Goal: Task Accomplishment & Management: Manage account settings

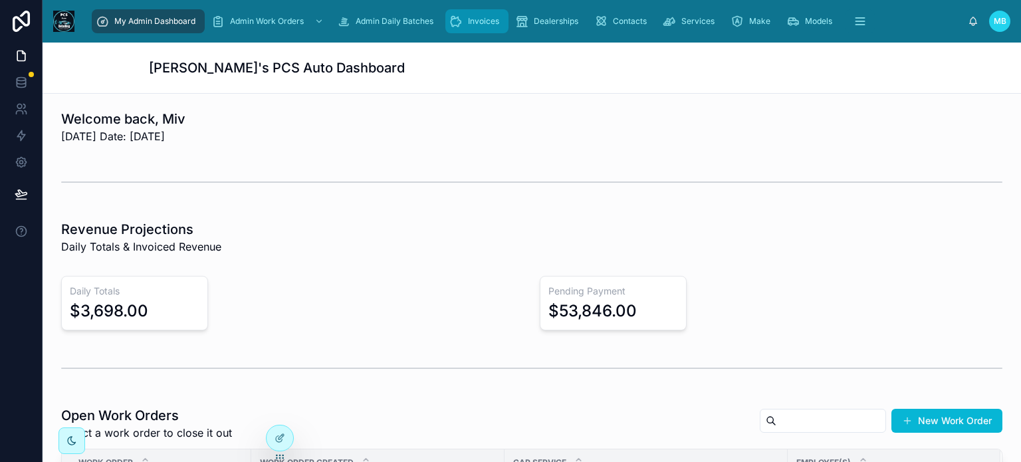
click at [466, 18] on div "Invoices" at bounding box center [477, 21] width 55 height 21
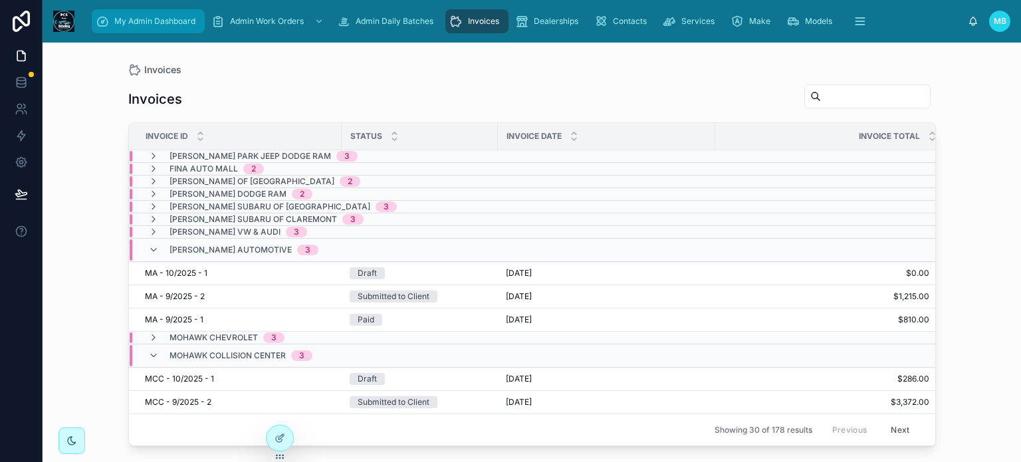
click at [142, 22] on span "My Admin Dashboard" at bounding box center [154, 21] width 81 height 11
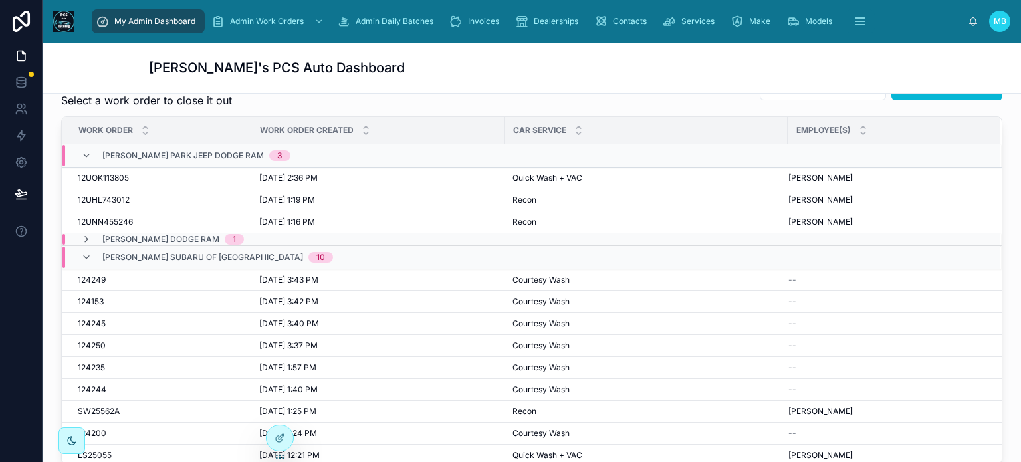
scroll to position [133, 0]
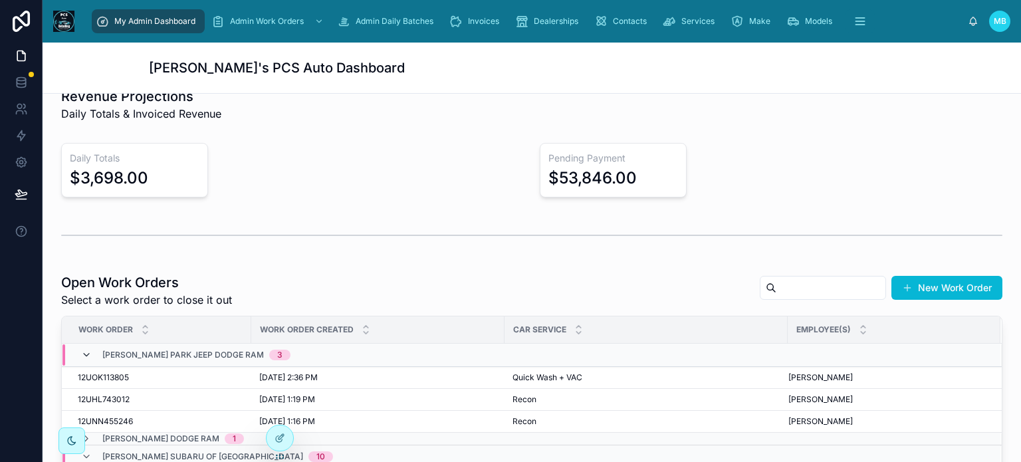
click at [84, 351] on icon at bounding box center [86, 355] width 11 height 11
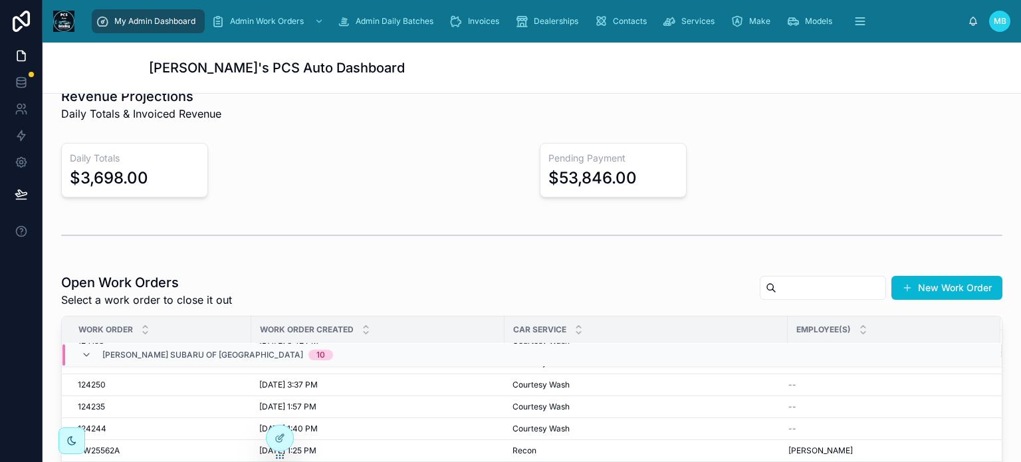
scroll to position [0, 0]
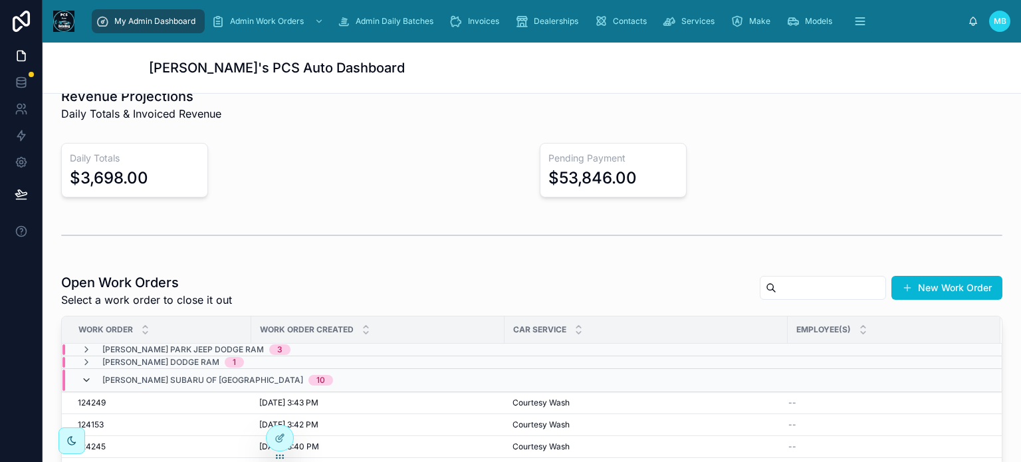
click at [84, 379] on icon at bounding box center [86, 380] width 11 height 11
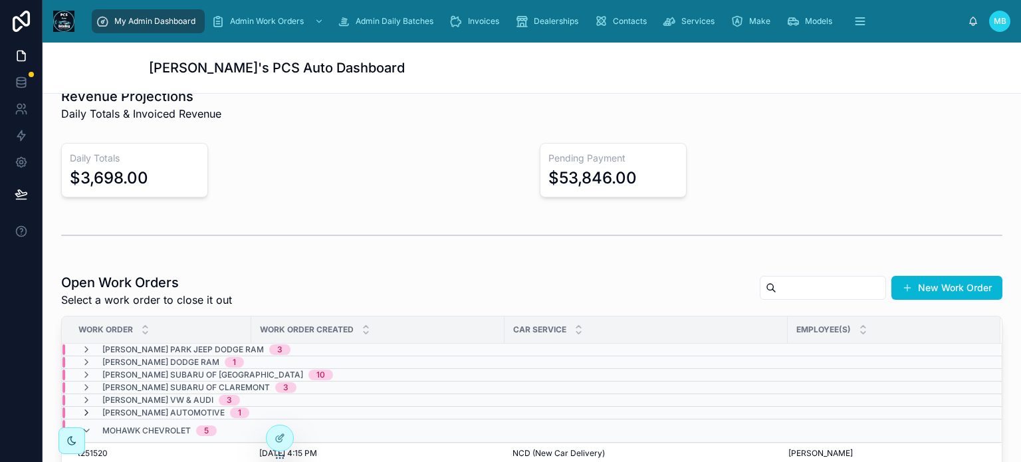
click at [88, 412] on icon at bounding box center [86, 413] width 11 height 11
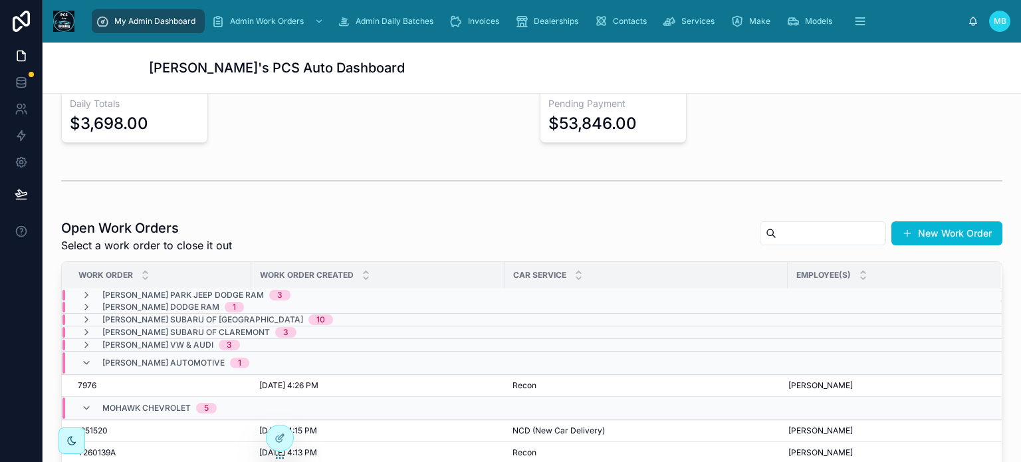
scroll to position [266, 0]
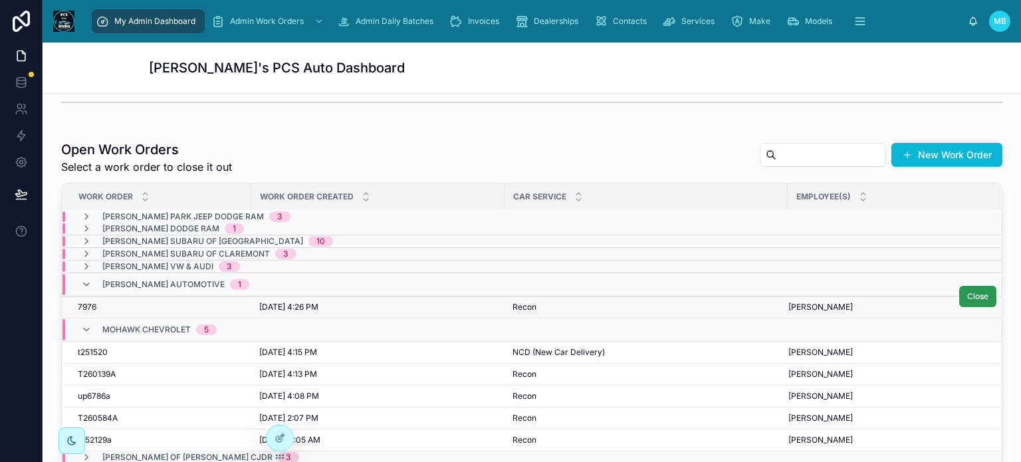
click at [968, 294] on span "Close" at bounding box center [978, 296] width 21 height 11
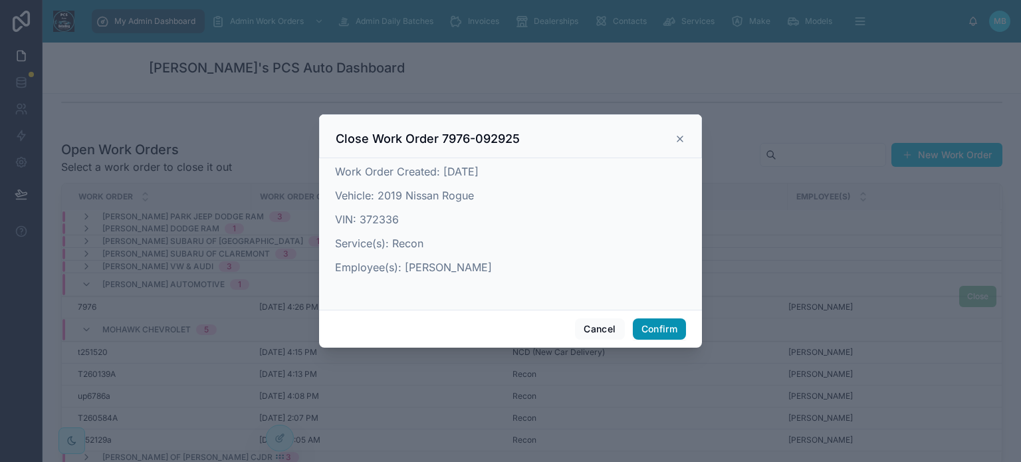
click at [659, 328] on button "Confirm" at bounding box center [659, 329] width 53 height 21
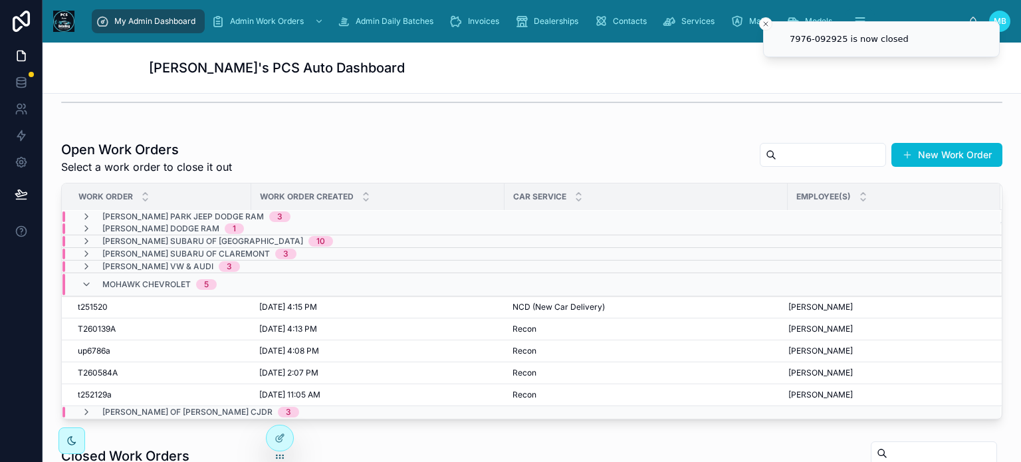
scroll to position [0, 0]
click at [84, 281] on icon at bounding box center [86, 285] width 11 height 11
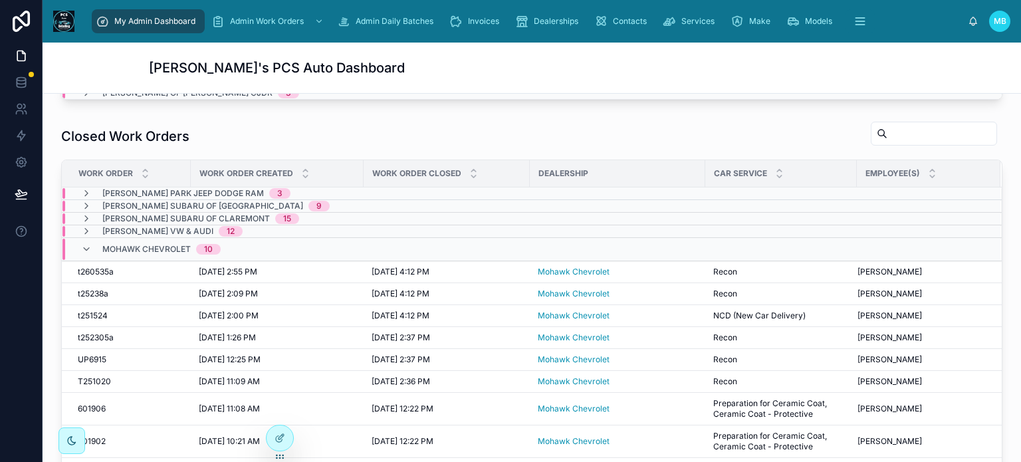
scroll to position [66, 0]
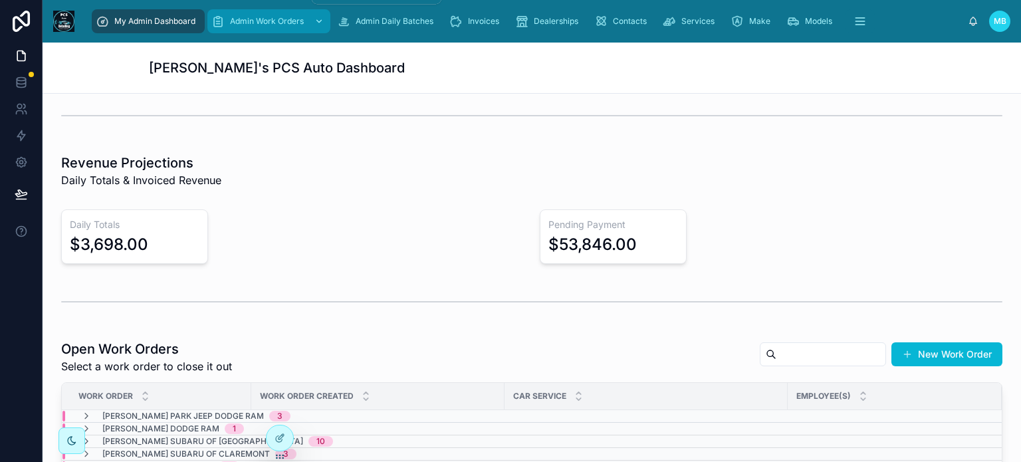
click at [273, 19] on span "Admin Work Orders" at bounding box center [267, 21] width 74 height 11
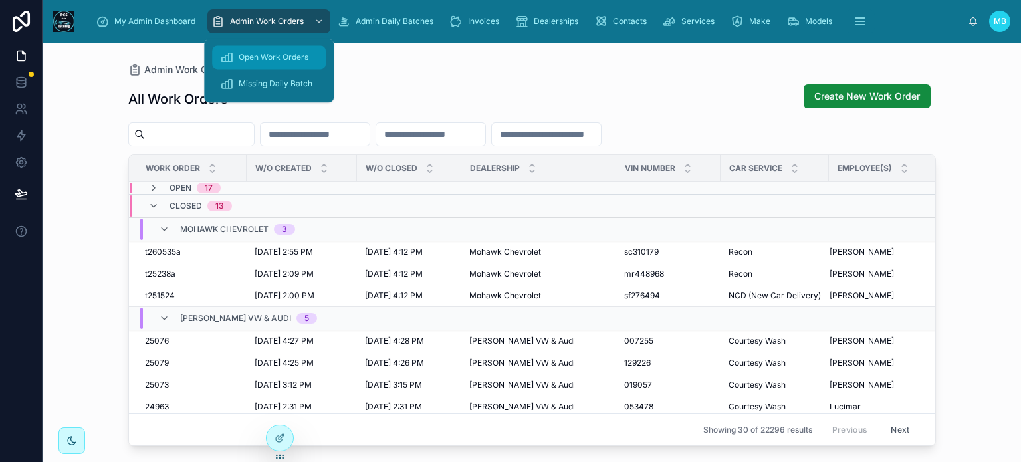
click at [267, 55] on span "Open Work Orders" at bounding box center [274, 57] width 70 height 11
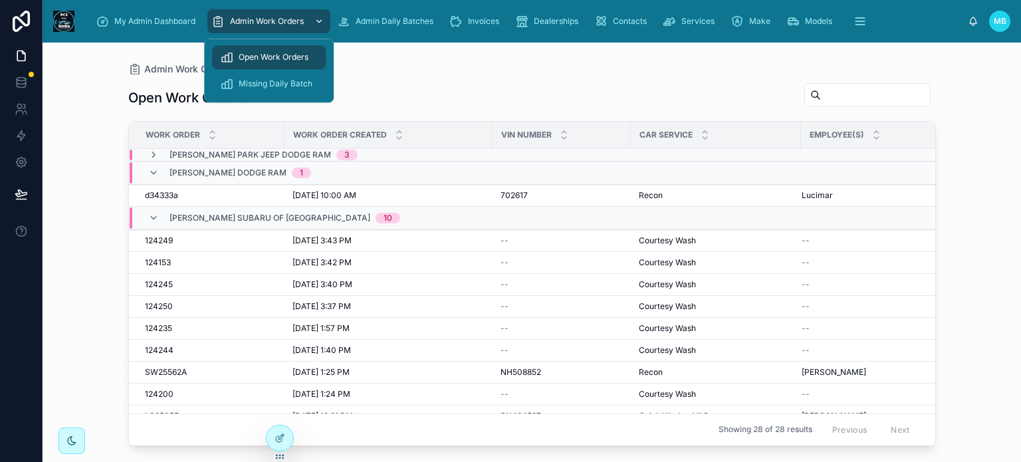
click at [271, 24] on span "Admin Work Orders" at bounding box center [267, 21] width 74 height 11
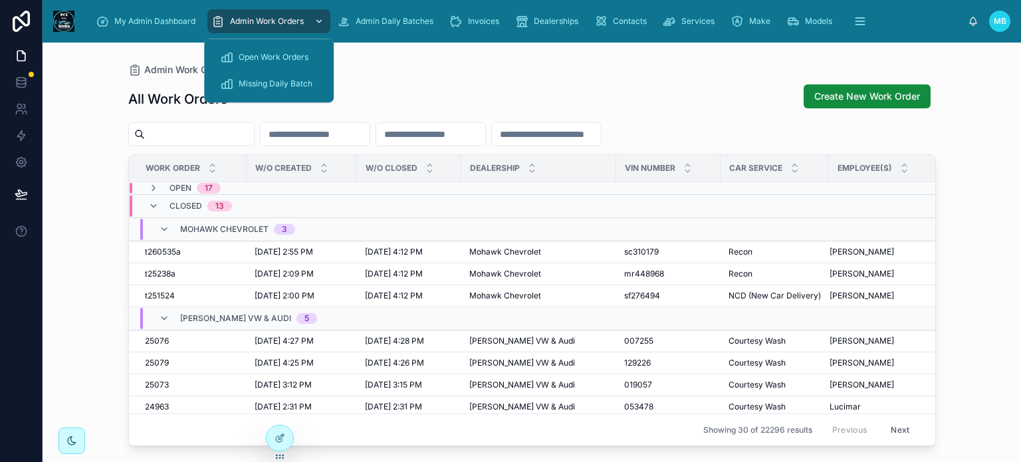
click at [242, 19] on span "Admin Work Orders" at bounding box center [267, 21] width 74 height 11
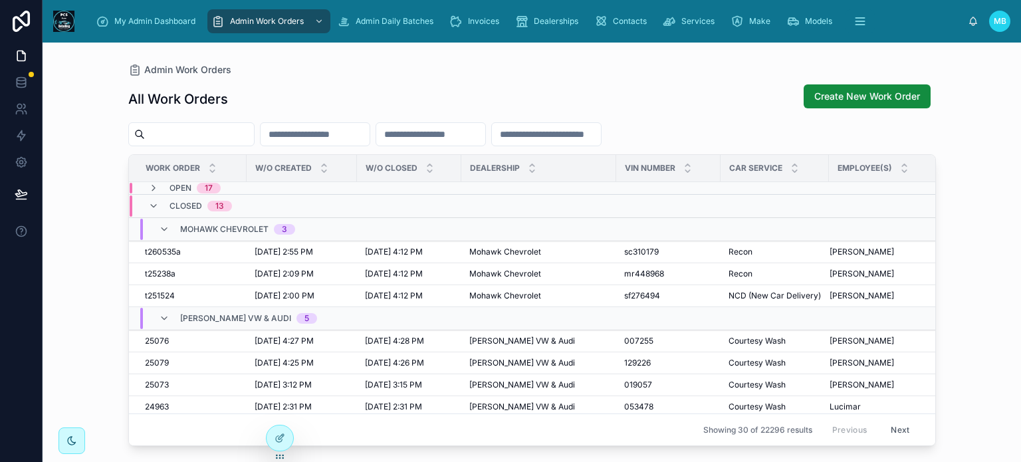
click at [215, 131] on input "text" at bounding box center [199, 134] width 109 height 19
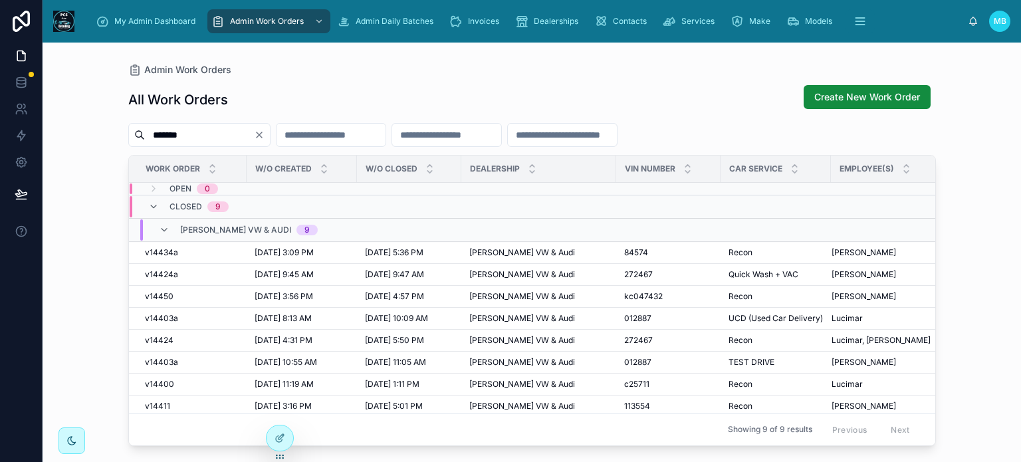
type input "*******"
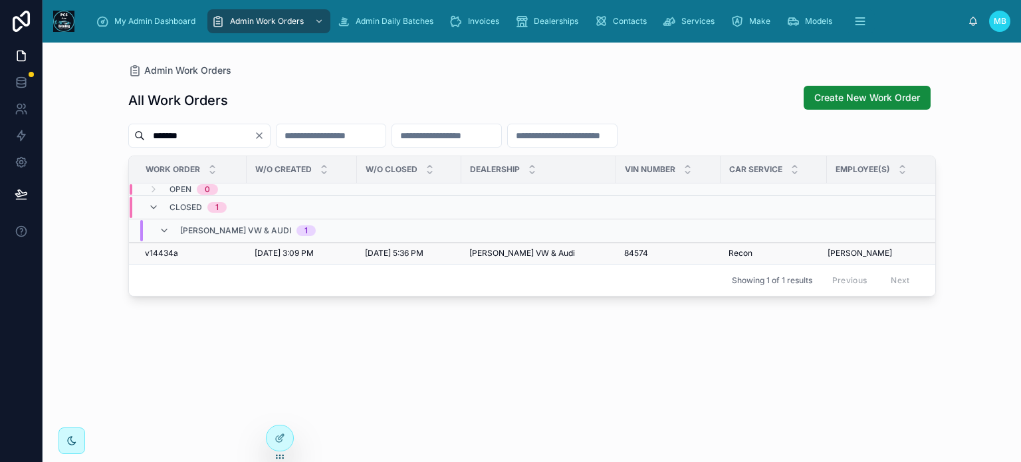
click at [168, 253] on span "v14434a" at bounding box center [161, 253] width 33 height 11
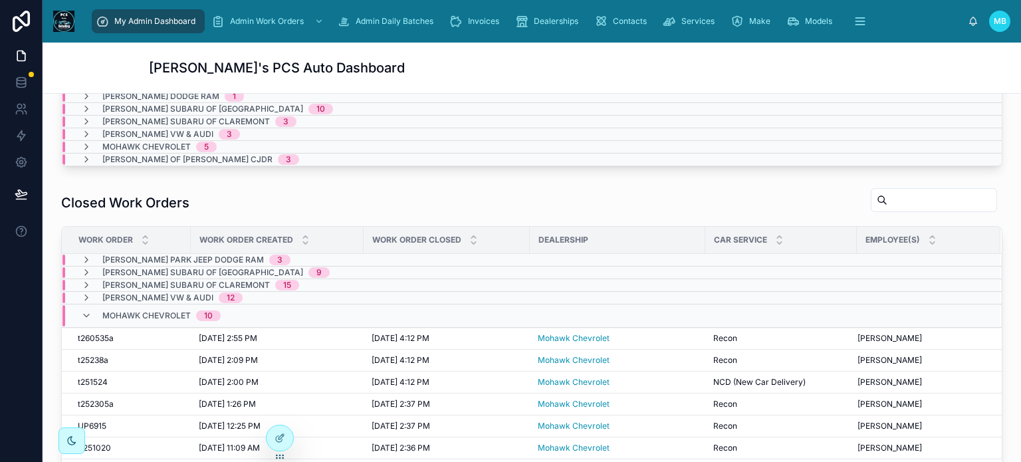
scroll to position [532, 0]
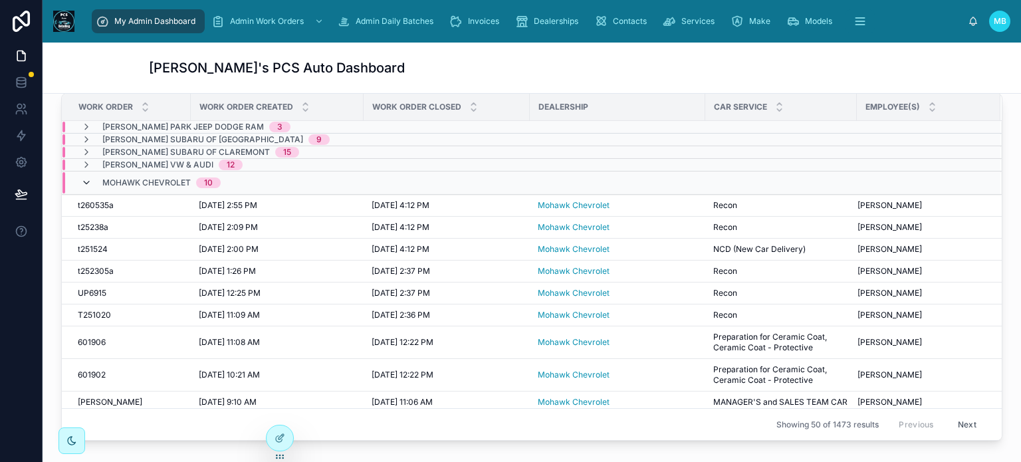
click at [88, 178] on icon at bounding box center [86, 183] width 11 height 11
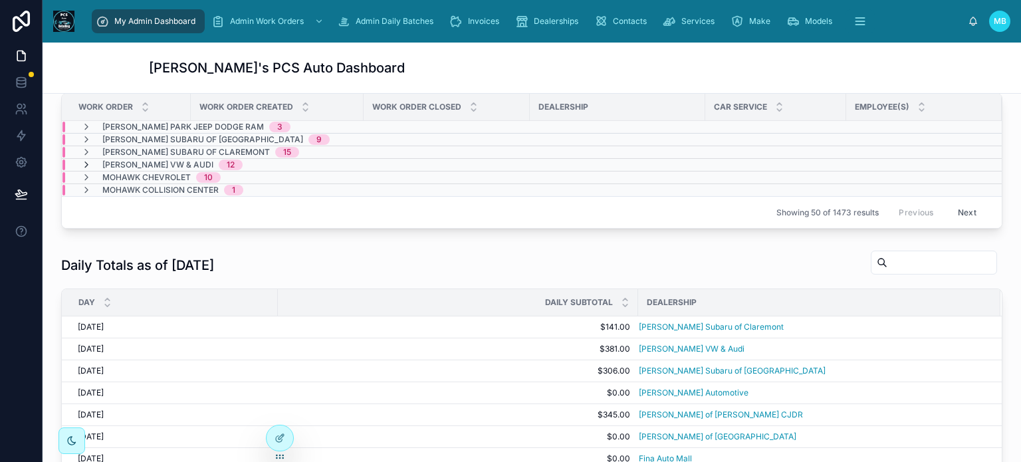
click at [85, 160] on icon at bounding box center [86, 165] width 11 height 11
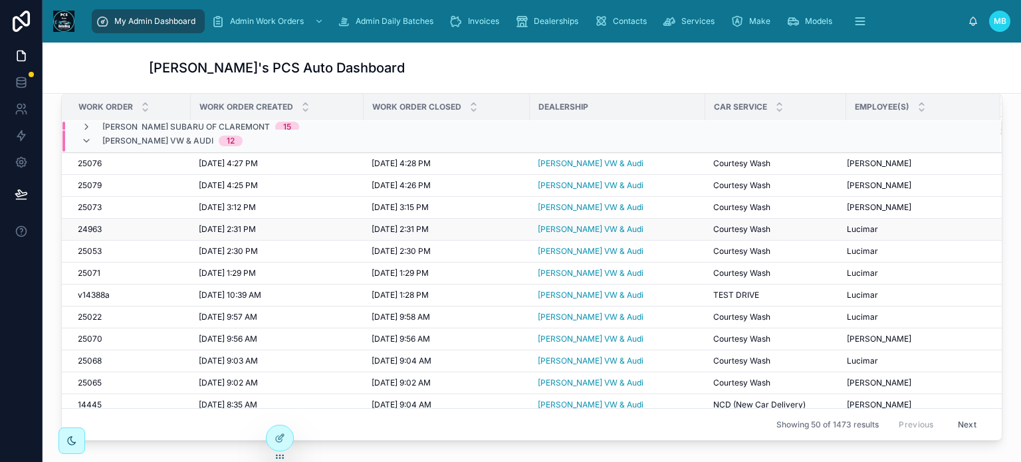
scroll to position [59, 0]
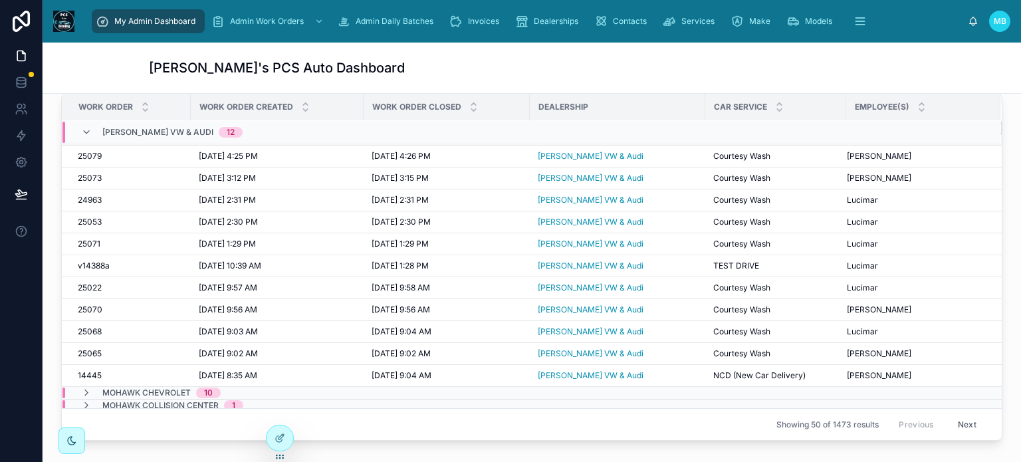
click at [949, 422] on button "Next" at bounding box center [967, 424] width 37 height 21
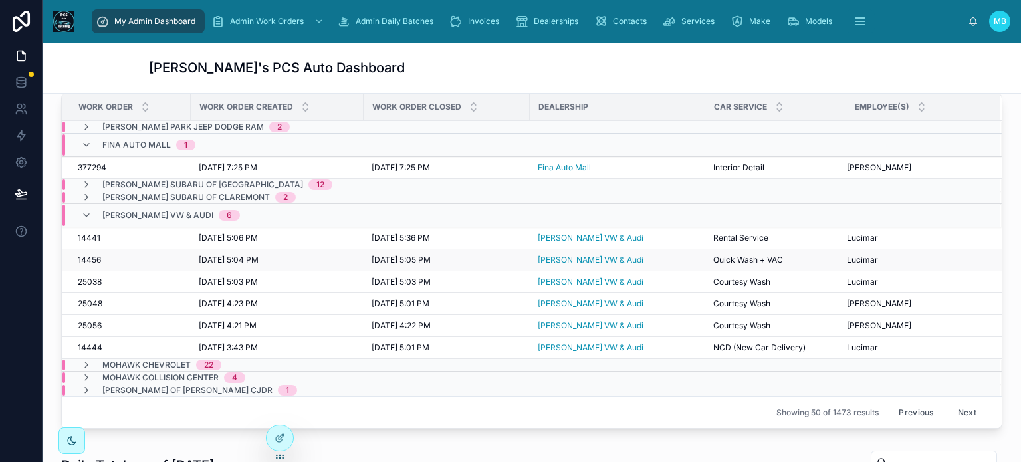
scroll to position [598, 0]
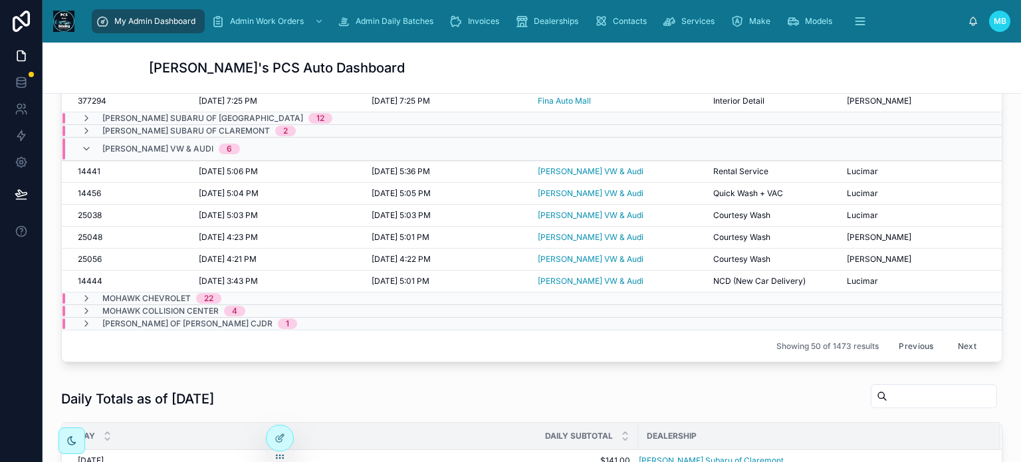
click at [960, 342] on button "Next" at bounding box center [967, 346] width 37 height 21
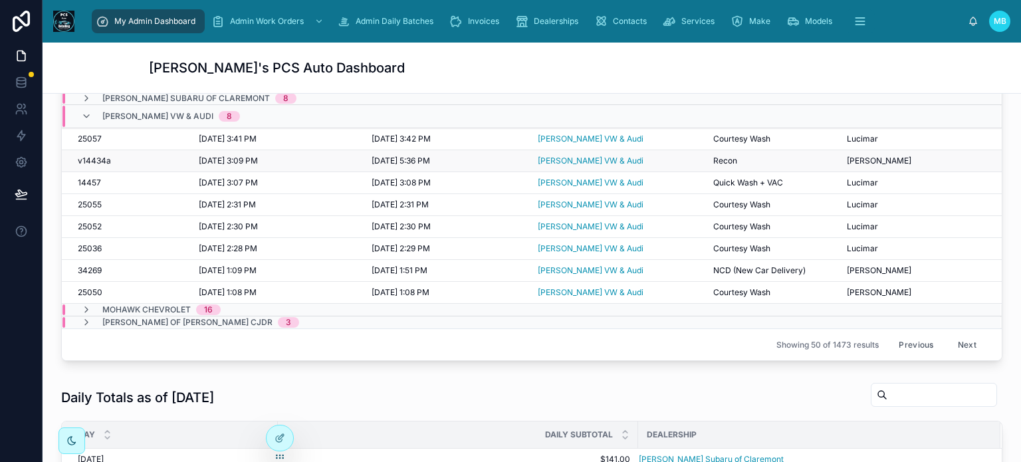
click at [93, 157] on span "v14434a" at bounding box center [94, 161] width 33 height 11
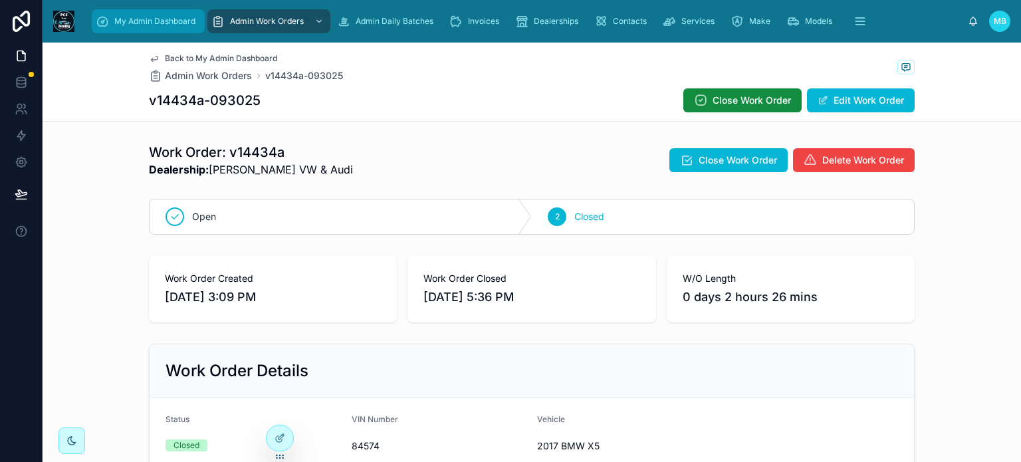
click at [124, 23] on span "My Admin Dashboard" at bounding box center [154, 21] width 81 height 11
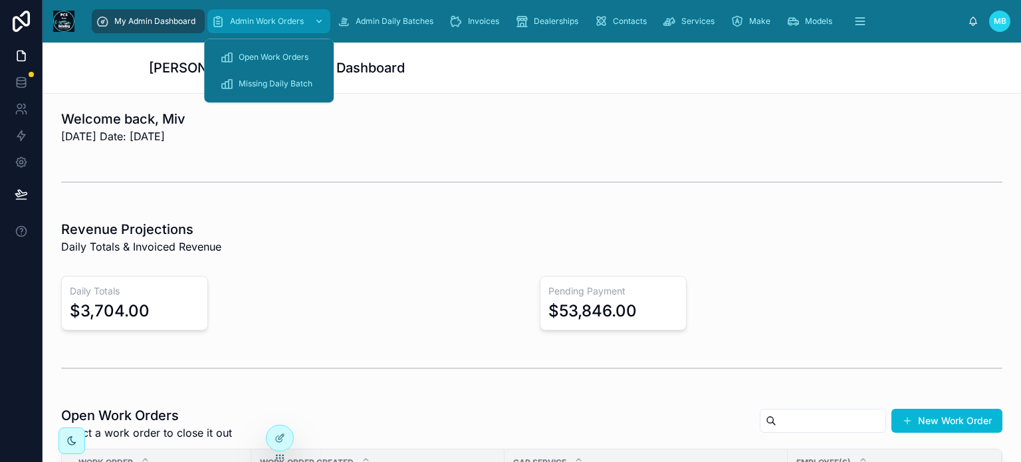
click at [251, 19] on span "Admin Work Orders" at bounding box center [267, 21] width 74 height 11
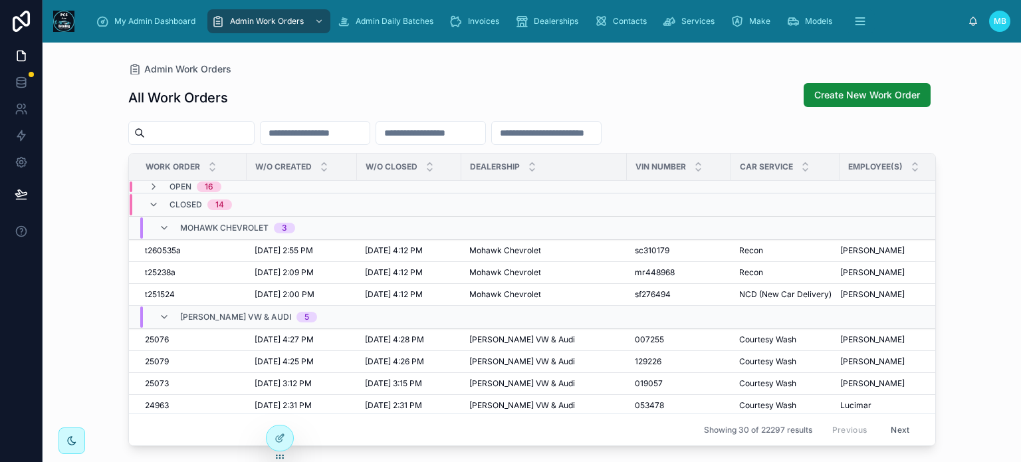
click at [234, 134] on input "text" at bounding box center [199, 133] width 109 height 19
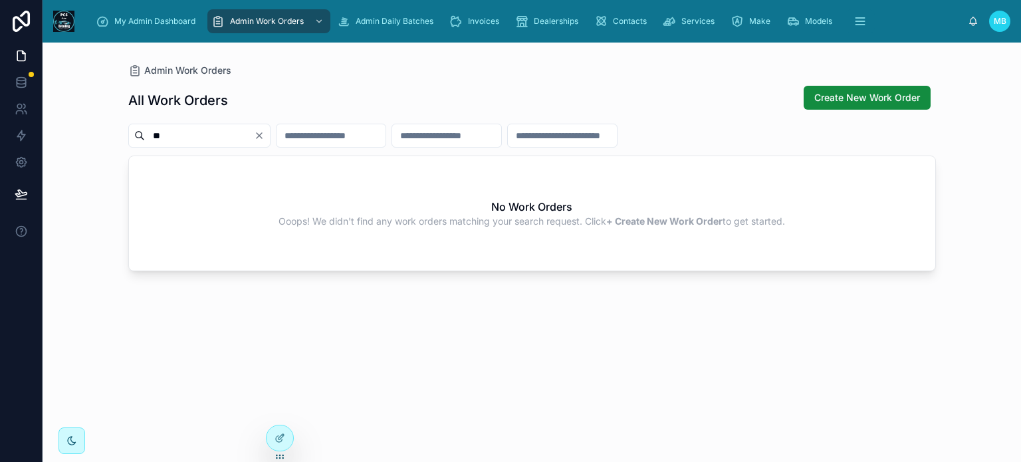
type input "*"
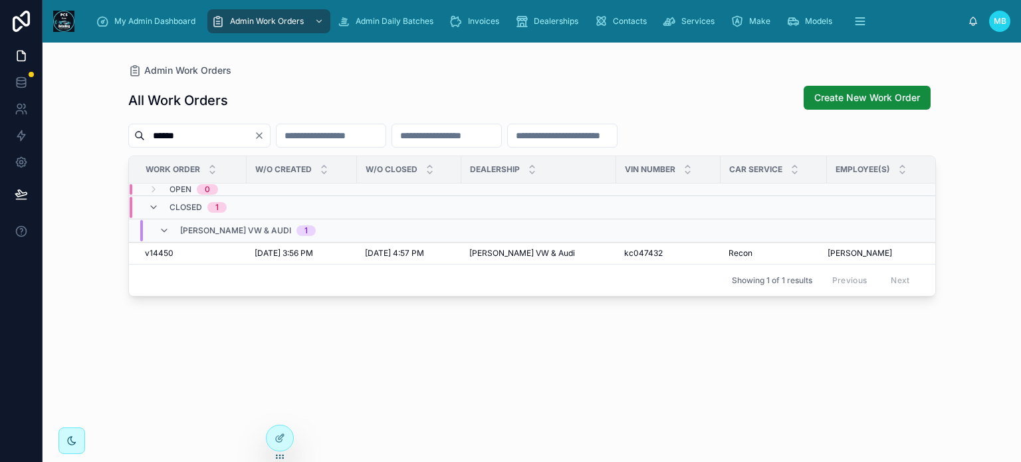
drag, startPoint x: 197, startPoint y: 135, endPoint x: 100, endPoint y: 125, distance: 97.6
click at [100, 125] on div "Admin Work Orders All Work Orders Create New Work Order ****** Work Order W/O C…" at bounding box center [532, 253] width 979 height 420
type input "*******"
click at [166, 253] on span "v72827b" at bounding box center [161, 253] width 33 height 11
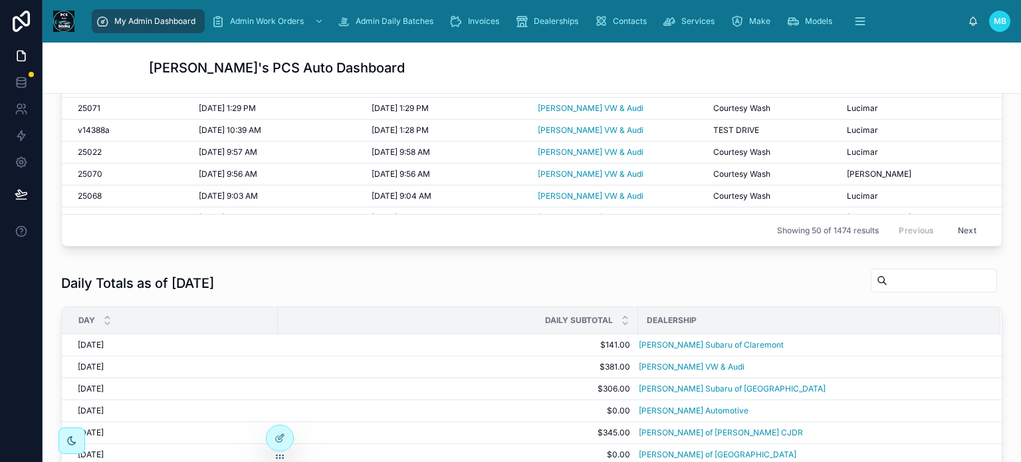
scroll to position [399, 0]
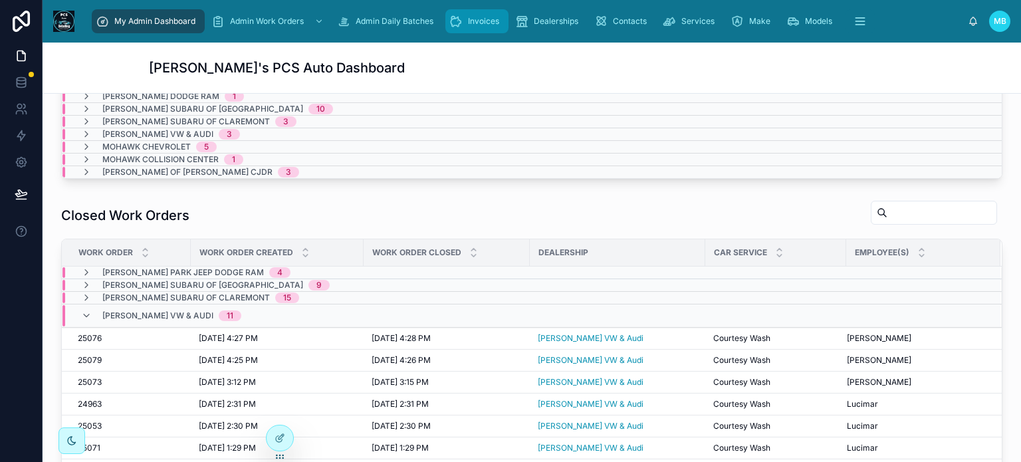
click at [472, 21] on span "Invoices" at bounding box center [483, 21] width 31 height 11
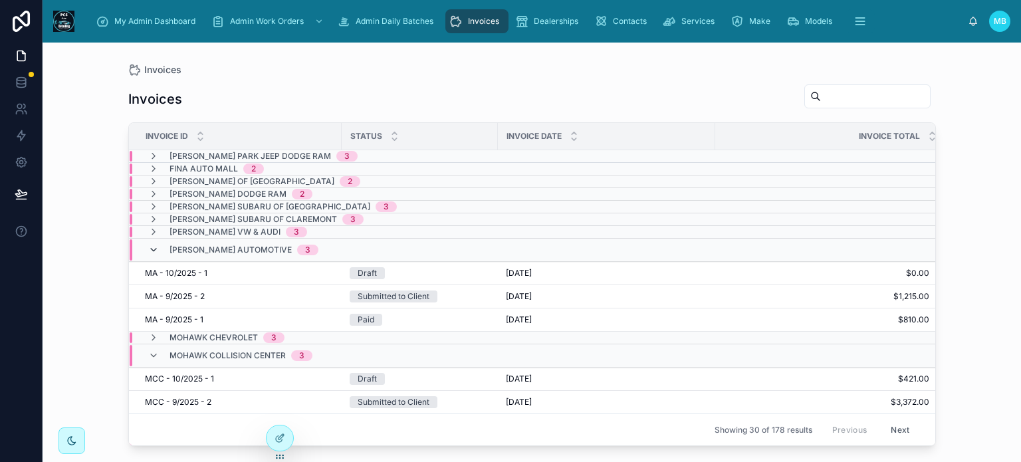
click at [151, 245] on icon at bounding box center [153, 250] width 11 height 11
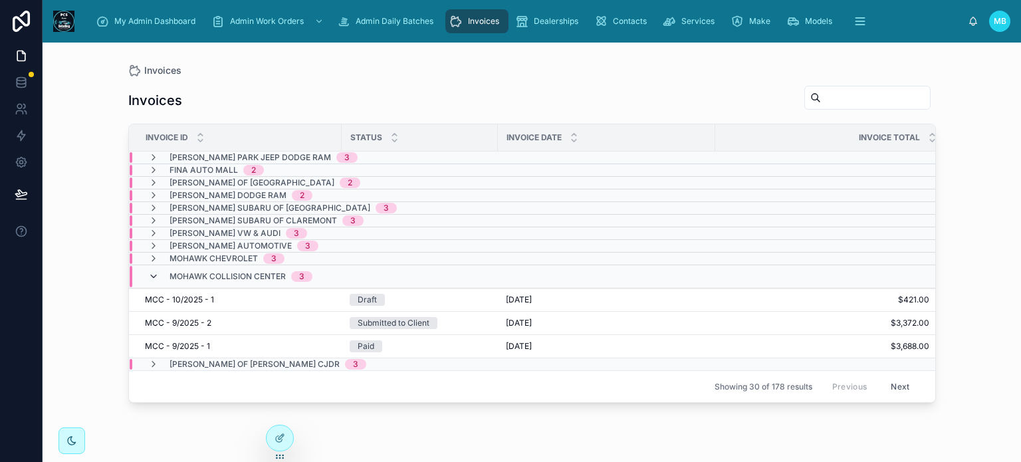
click at [154, 273] on icon at bounding box center [153, 276] width 11 height 11
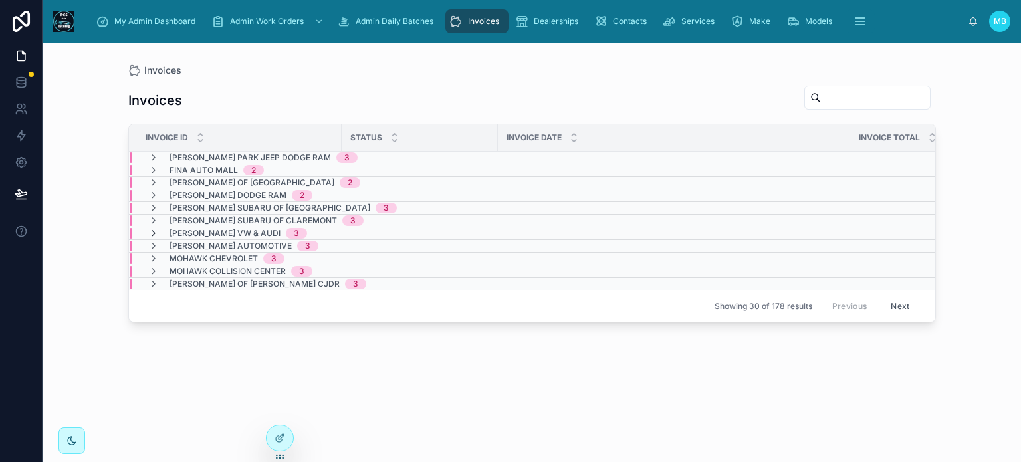
click at [151, 233] on icon at bounding box center [153, 233] width 11 height 11
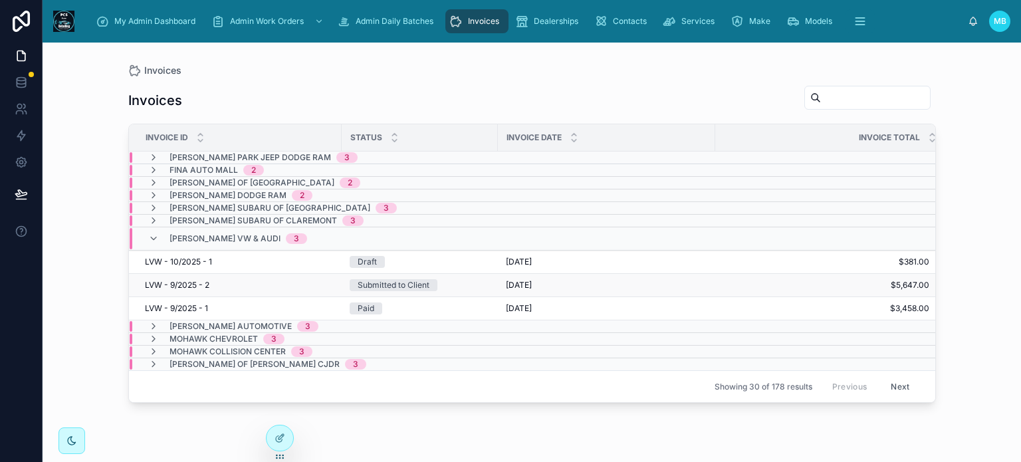
click at [527, 284] on span "[DATE]" at bounding box center [519, 285] width 26 height 11
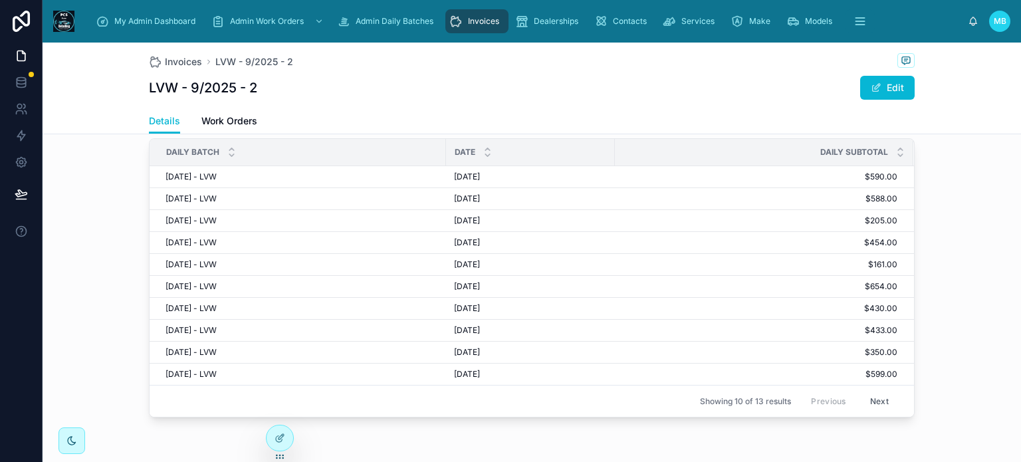
scroll to position [317, 0]
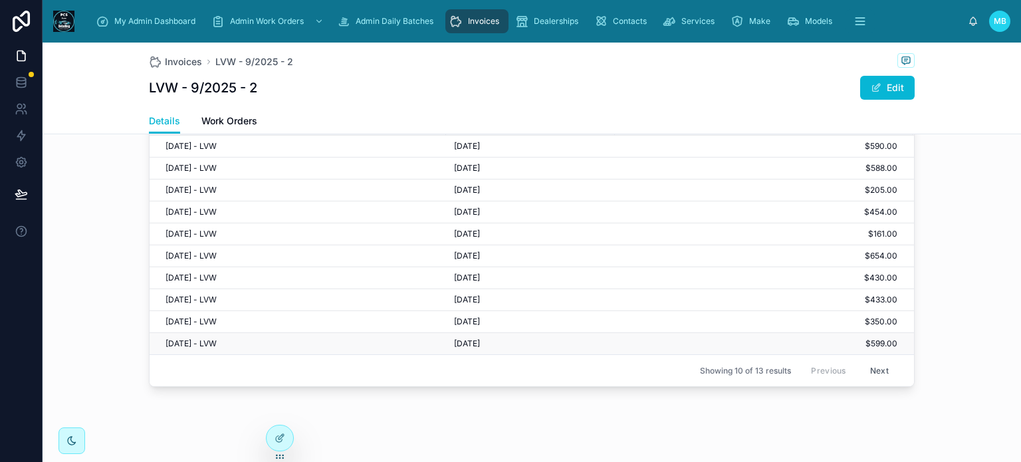
click at [171, 342] on span "9/19/25 - LVW" at bounding box center [191, 343] width 51 height 11
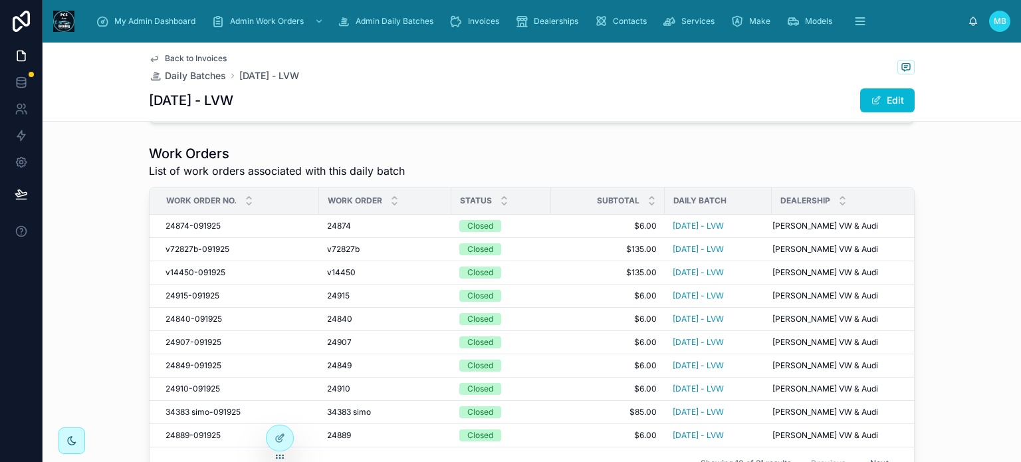
scroll to position [199, 0]
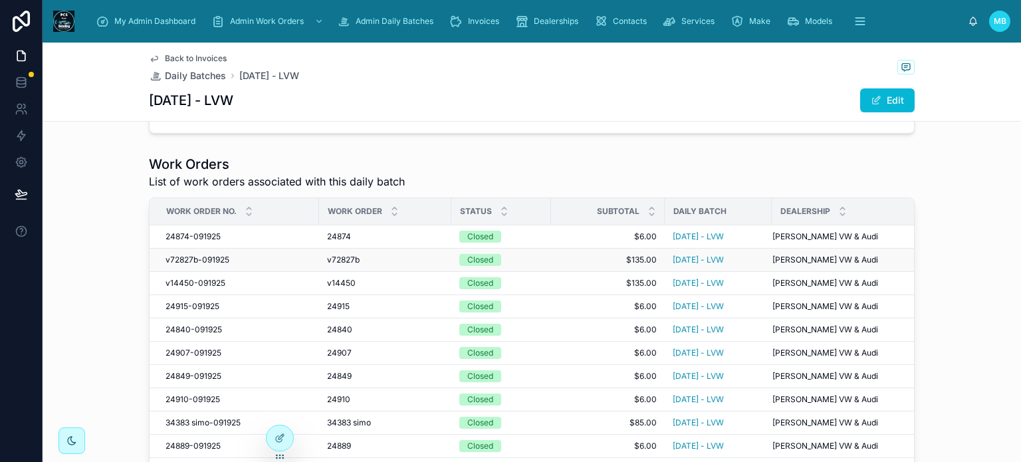
click at [178, 259] on span "v72827b-091925" at bounding box center [198, 260] width 64 height 11
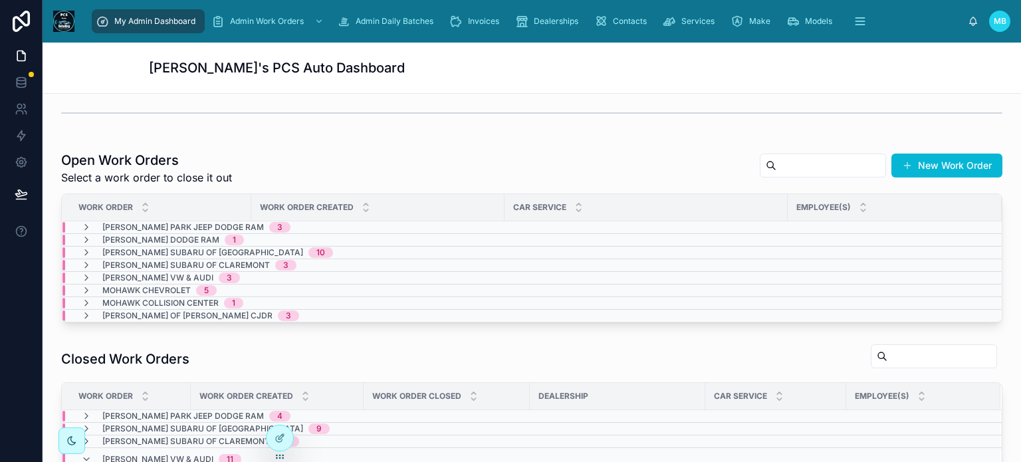
scroll to position [266, 0]
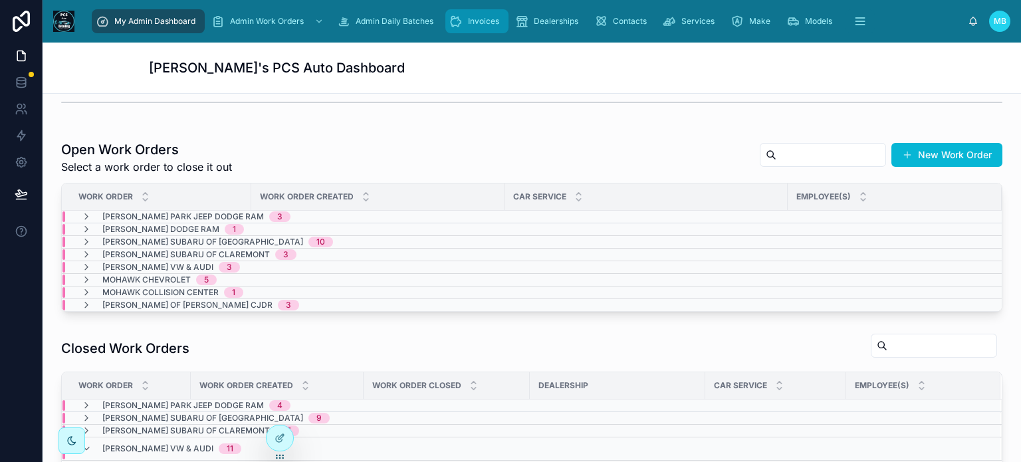
click at [467, 22] on div "Invoices" at bounding box center [477, 21] width 55 height 21
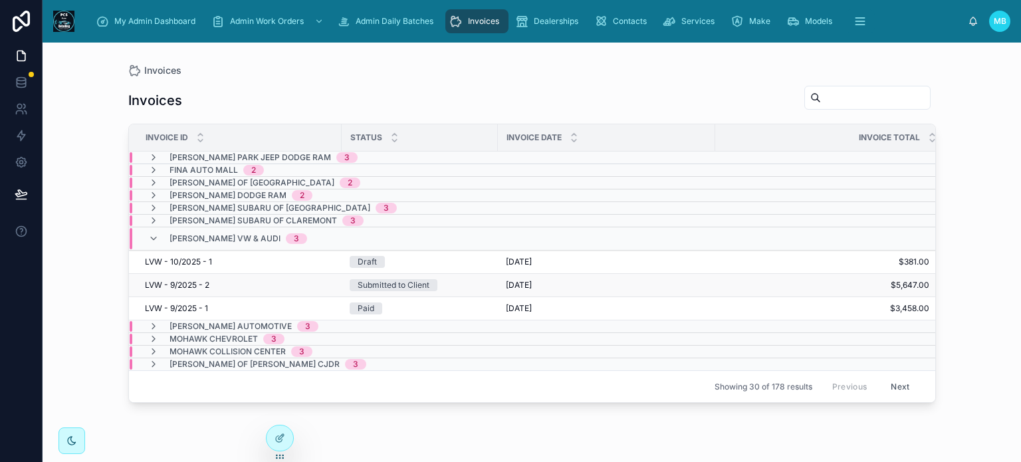
click at [423, 286] on div "Submitted to Client" at bounding box center [394, 285] width 72 height 12
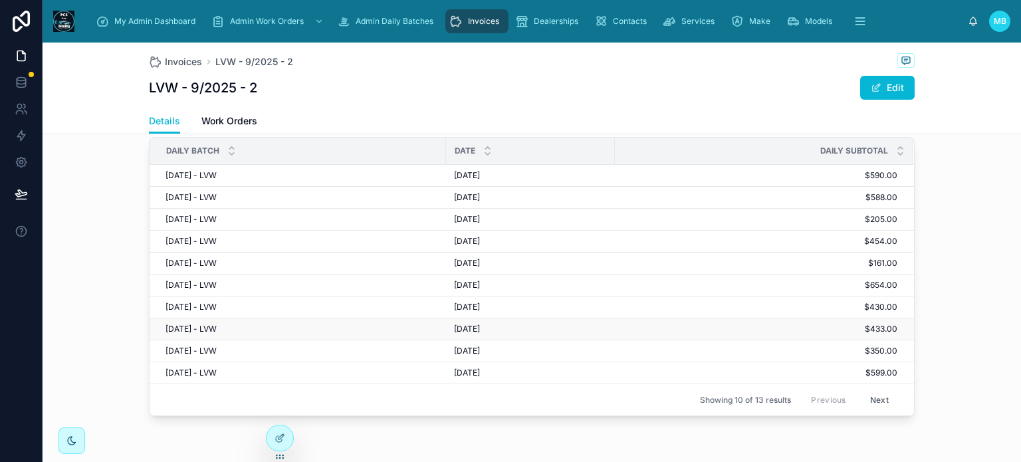
scroll to position [266, 0]
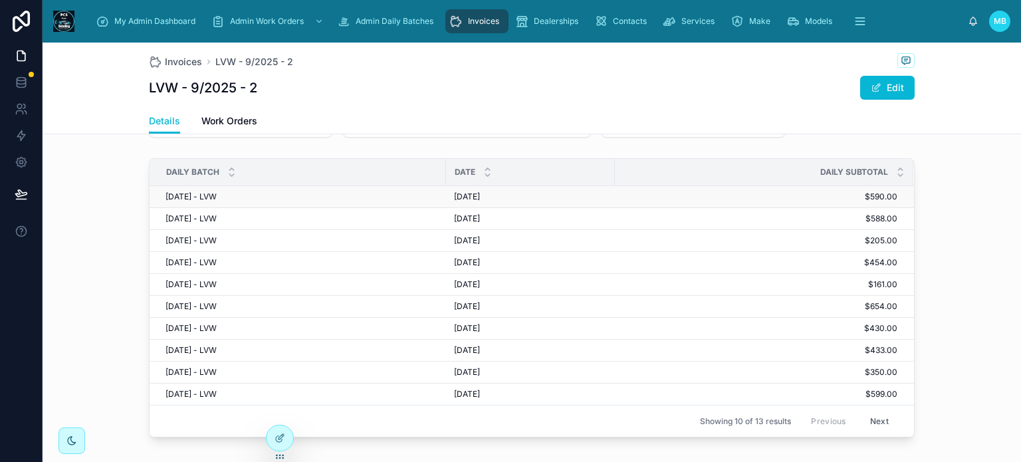
click at [167, 197] on span "9/30/25 - LVW" at bounding box center [191, 197] width 51 height 11
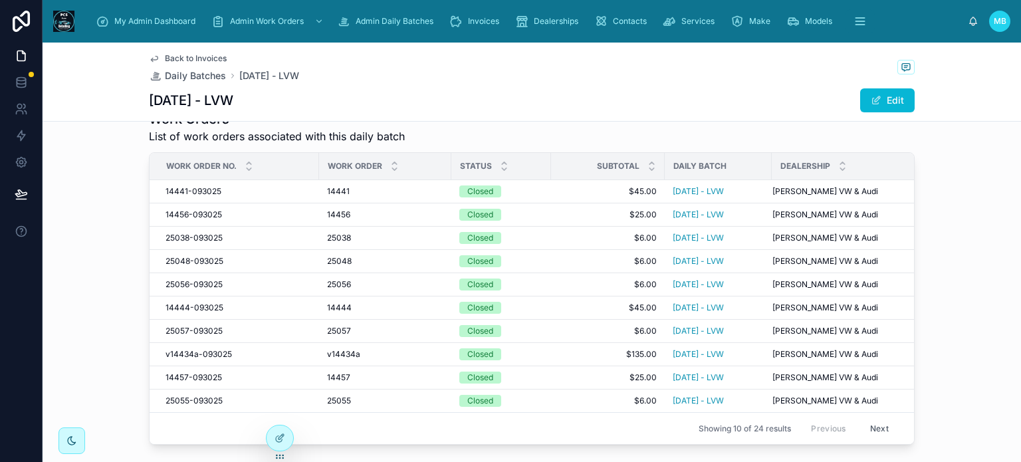
scroll to position [266, 0]
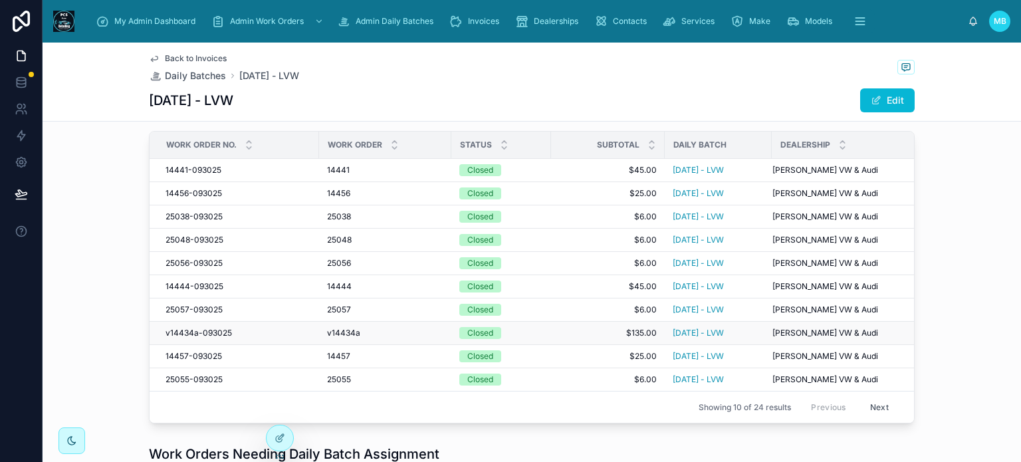
click at [173, 333] on span "v14434a-093025" at bounding box center [199, 333] width 66 height 11
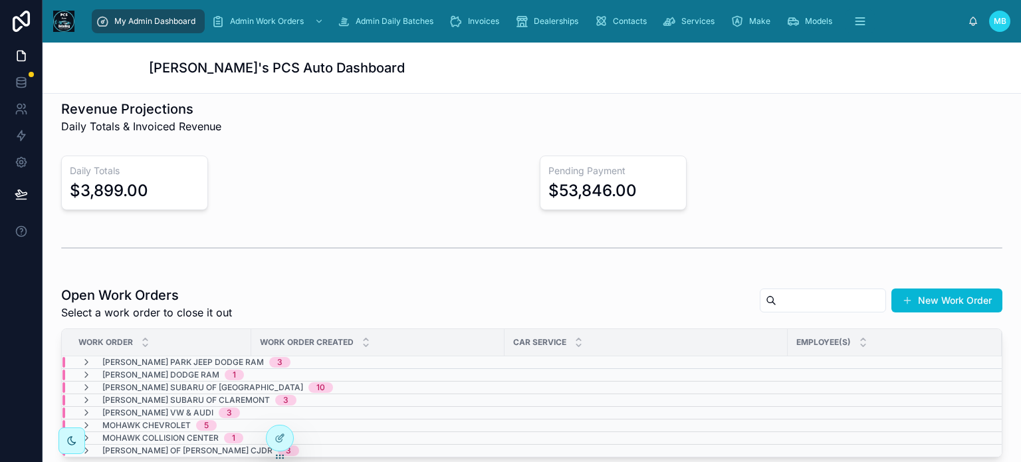
scroll to position [133, 0]
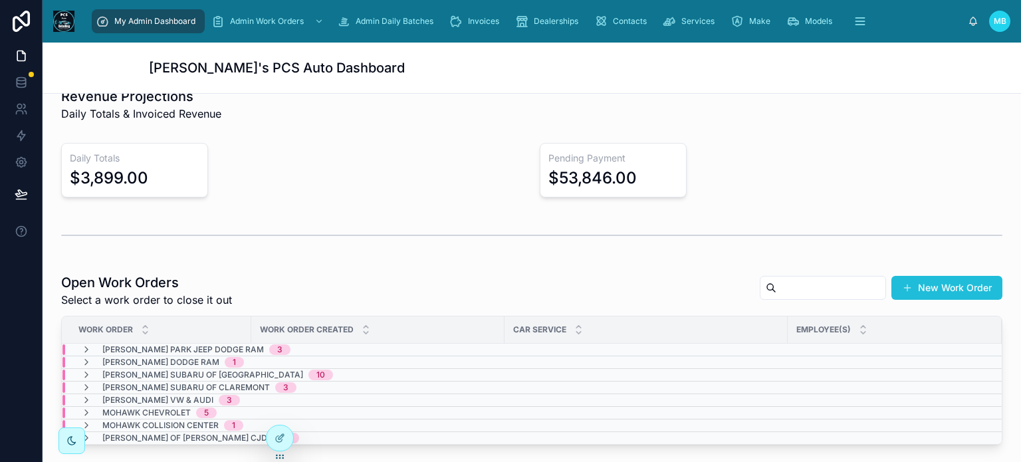
click at [943, 281] on button "New Work Order" at bounding box center [947, 288] width 111 height 24
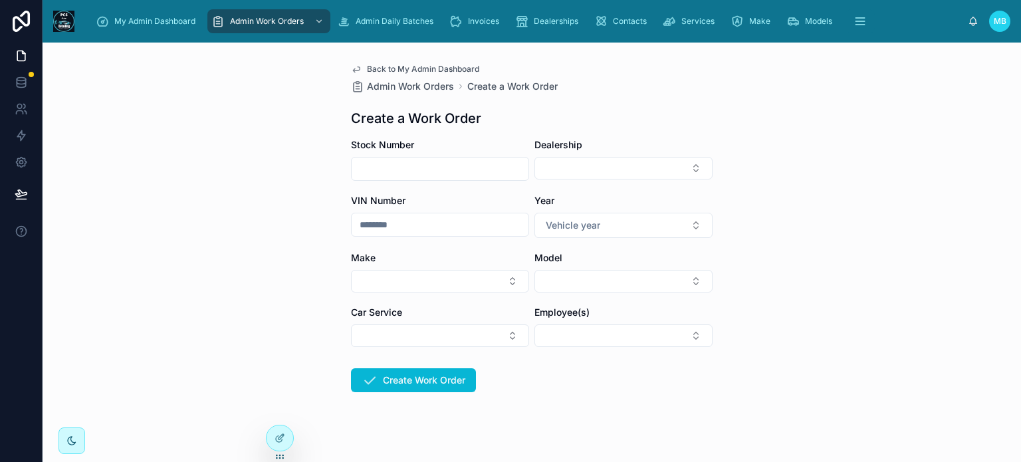
click at [420, 171] on input "text" at bounding box center [440, 169] width 177 height 19
type input "******"
click at [585, 164] on button "Select Button" at bounding box center [624, 168] width 178 height 23
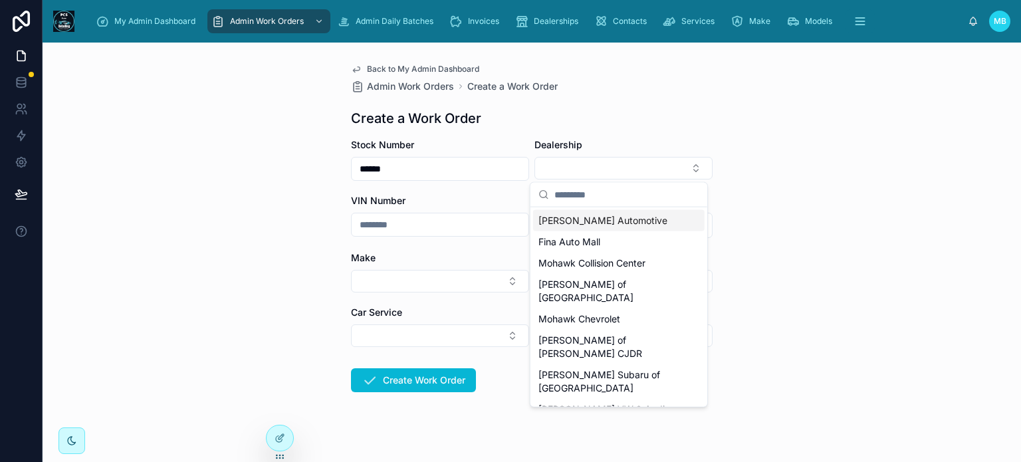
click at [572, 217] on span "[PERSON_NAME] Automotive" at bounding box center [603, 220] width 129 height 13
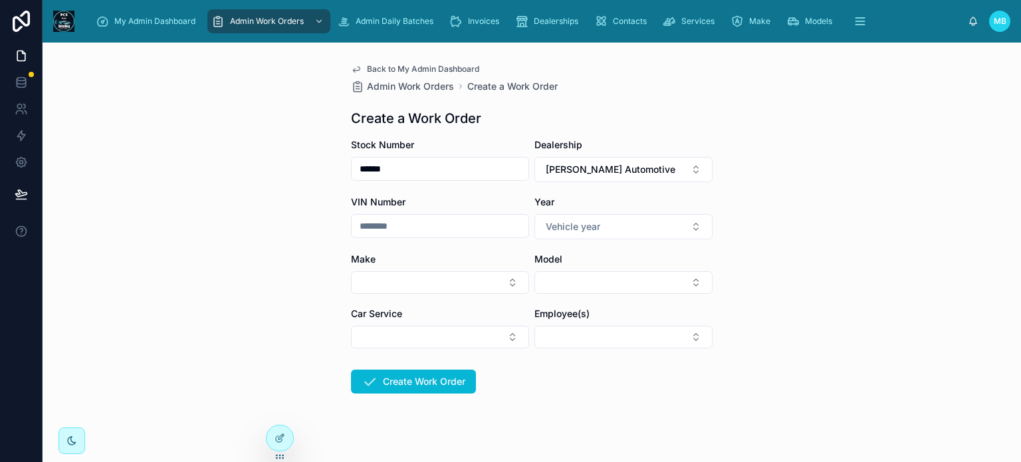
click at [378, 229] on input "text" at bounding box center [440, 226] width 177 height 19
type input "******"
click at [575, 227] on span "Vehicle year" at bounding box center [573, 226] width 55 height 13
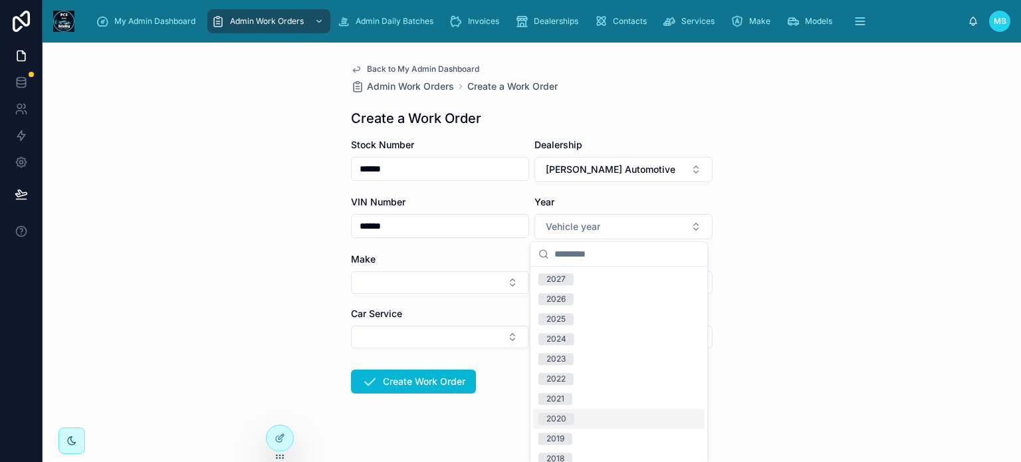
click at [562, 417] on div "2020" at bounding box center [557, 419] width 20 height 12
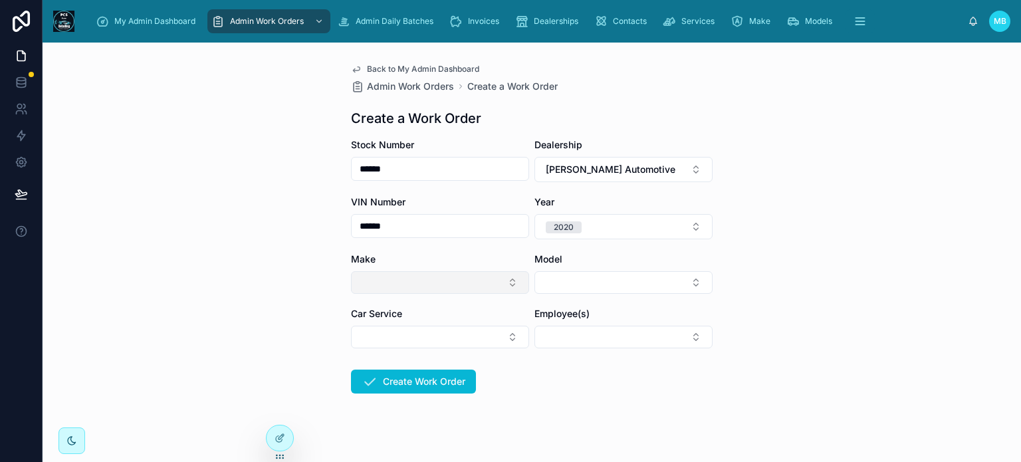
click at [367, 276] on button "Select Button" at bounding box center [440, 282] width 178 height 23
type input "***"
click at [367, 340] on span "Hyundai" at bounding box center [373, 334] width 36 height 13
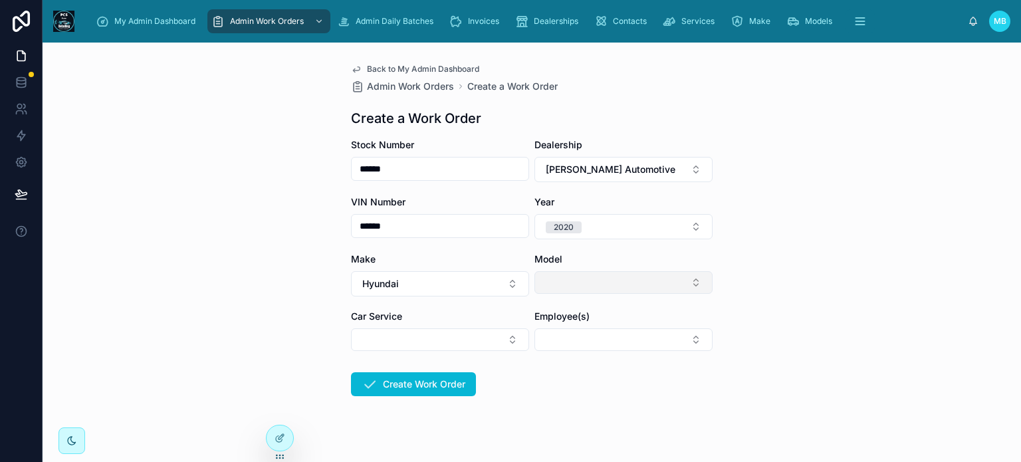
click at [573, 287] on button "Select Button" at bounding box center [624, 282] width 178 height 23
type input "**"
click at [556, 334] on span "Elantra" at bounding box center [554, 334] width 30 height 13
click at [362, 343] on button "Select Button" at bounding box center [440, 339] width 178 height 23
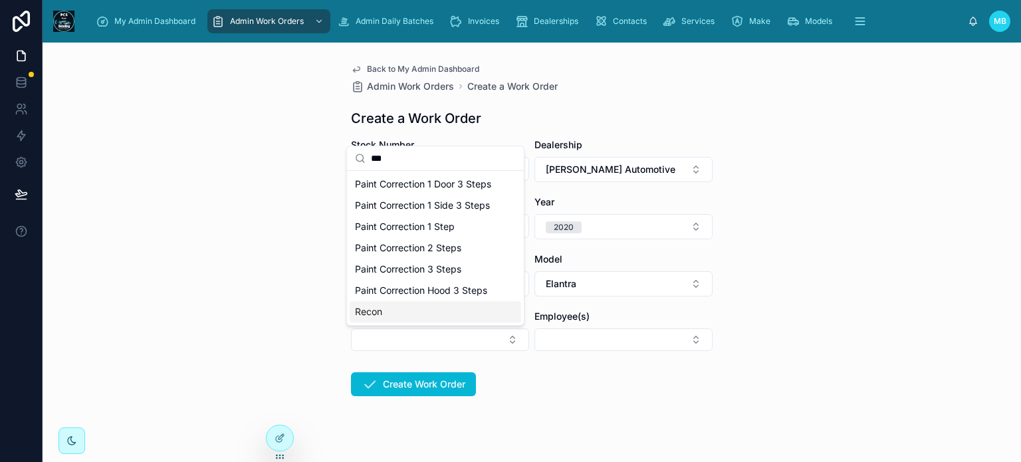
type input "***"
click at [362, 311] on span "Recon" at bounding box center [368, 311] width 27 height 13
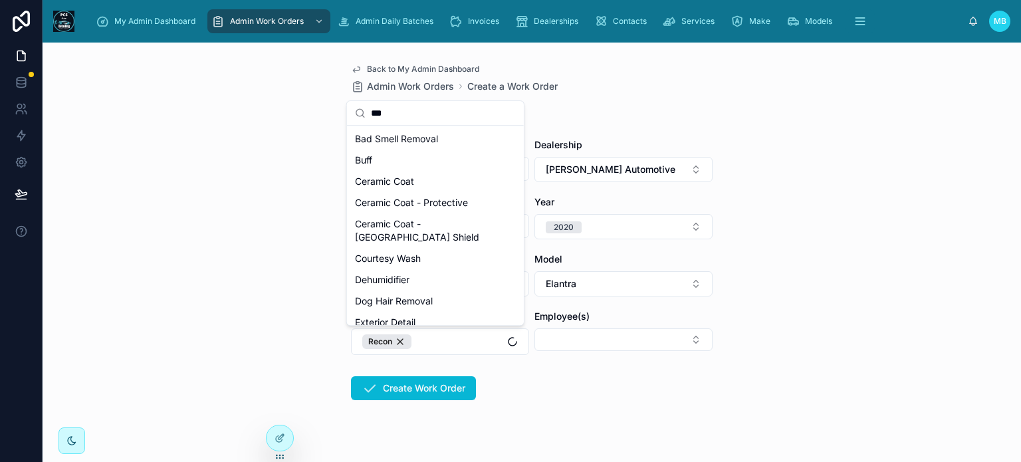
click at [593, 388] on form "Stock Number ****** Dealership Mackey Automotive VIN Number ****** Year 2020 Ma…" at bounding box center [532, 311] width 362 height 347
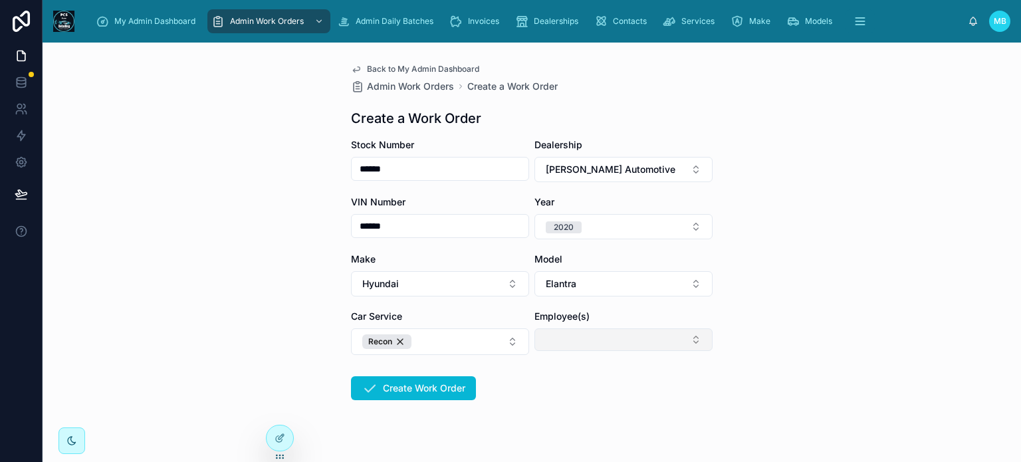
click at [590, 344] on button "Select Button" at bounding box center [624, 339] width 178 height 23
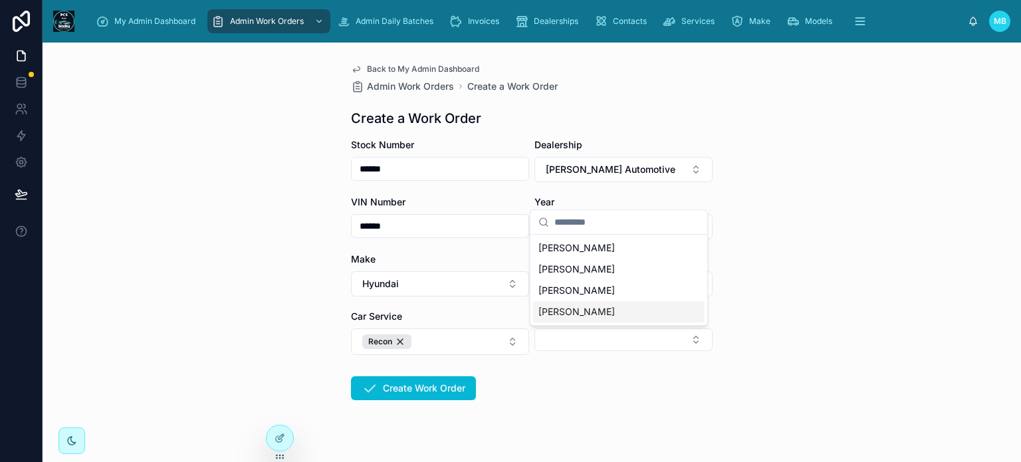
click at [569, 313] on span "Gustavo" at bounding box center [577, 311] width 76 height 13
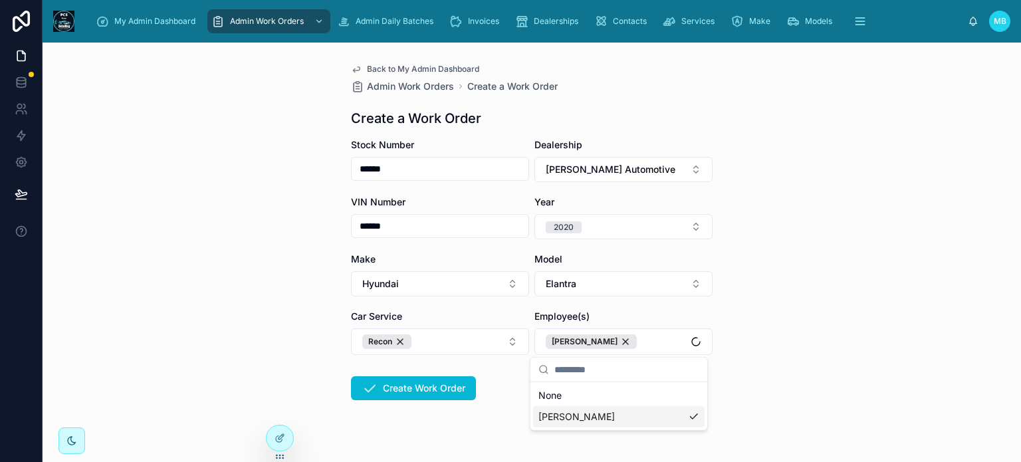
click at [548, 409] on div "My Admin Dashboard Admin Work Orders Admin Daily Batches Invoices Dealerships C…" at bounding box center [532, 231] width 979 height 462
click at [420, 385] on button "Create Work Order" at bounding box center [413, 388] width 125 height 24
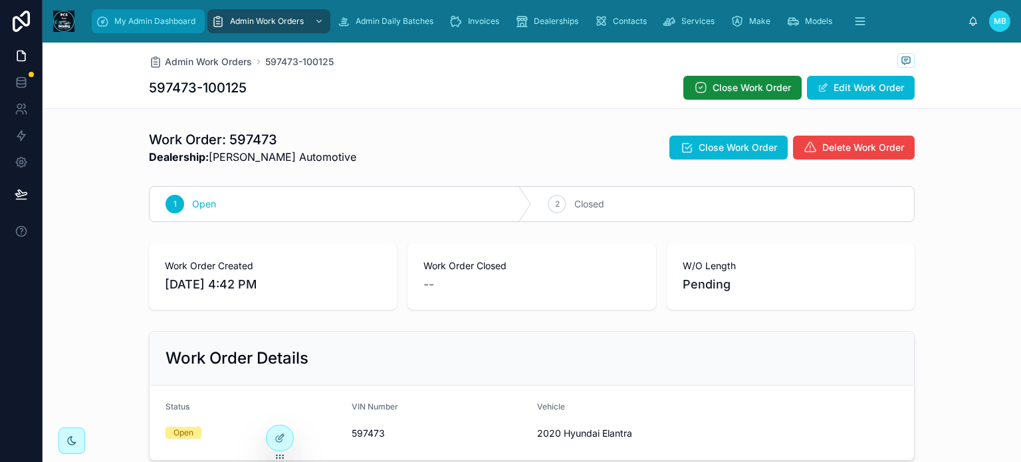
click at [111, 26] on div "My Admin Dashboard" at bounding box center [148, 21] width 105 height 21
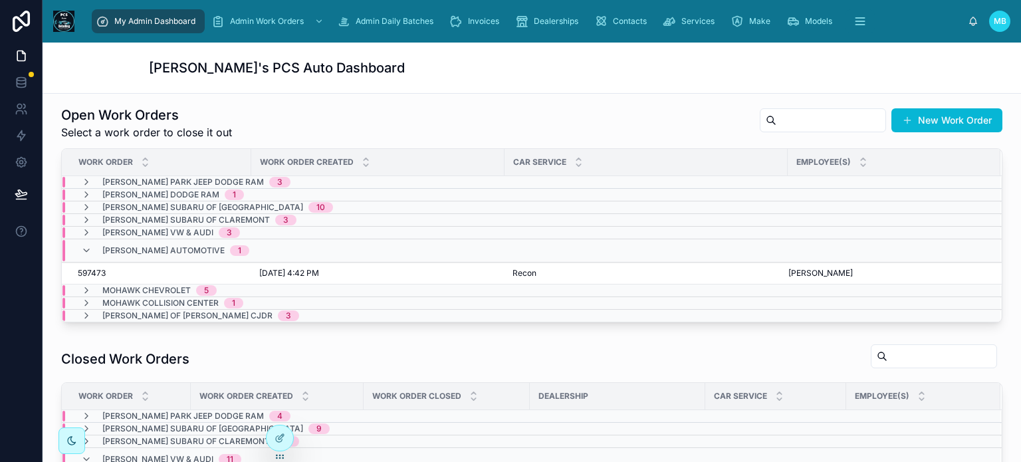
scroll to position [332, 0]
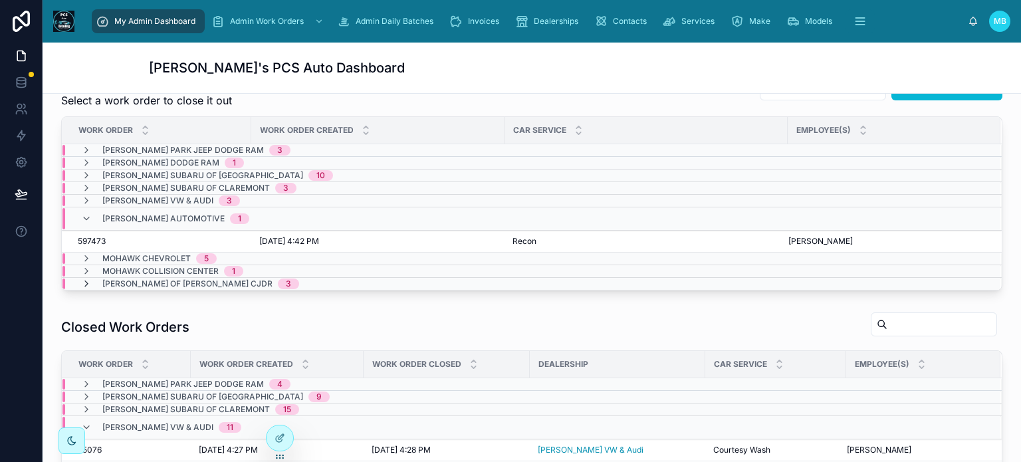
click at [84, 283] on icon at bounding box center [86, 284] width 11 height 11
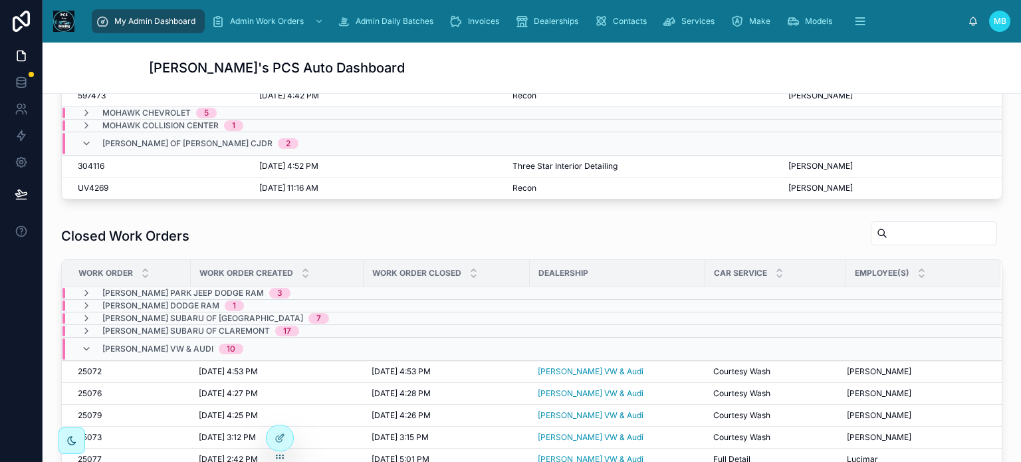
scroll to position [399, 0]
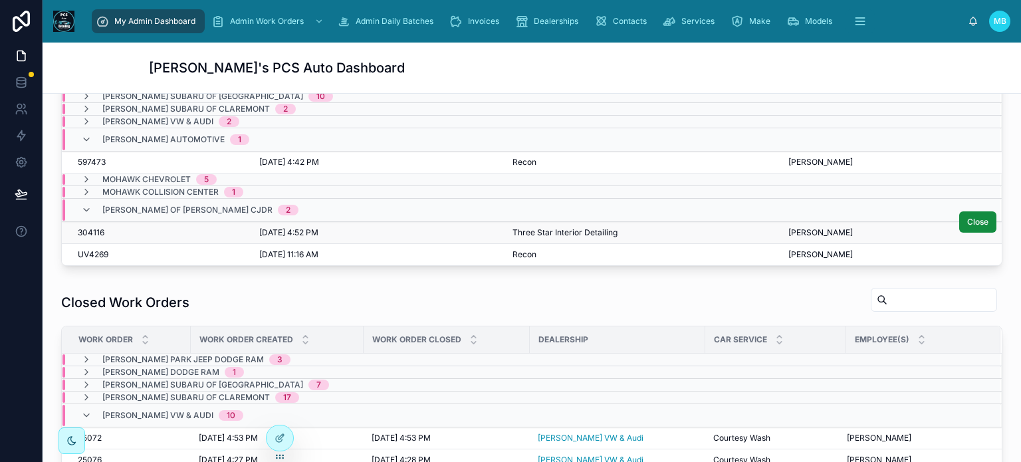
click at [95, 228] on span "304116" at bounding box center [91, 232] width 27 height 11
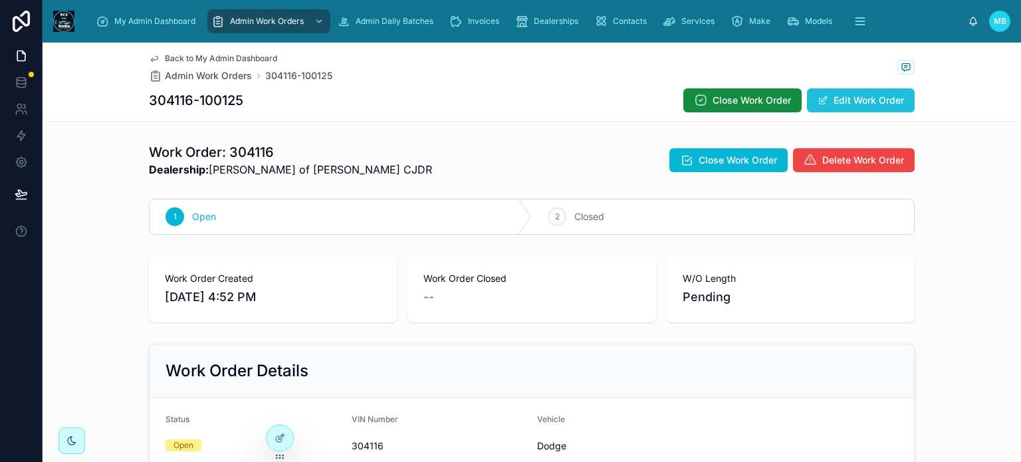
click at [868, 104] on button "Edit Work Order" at bounding box center [861, 100] width 108 height 24
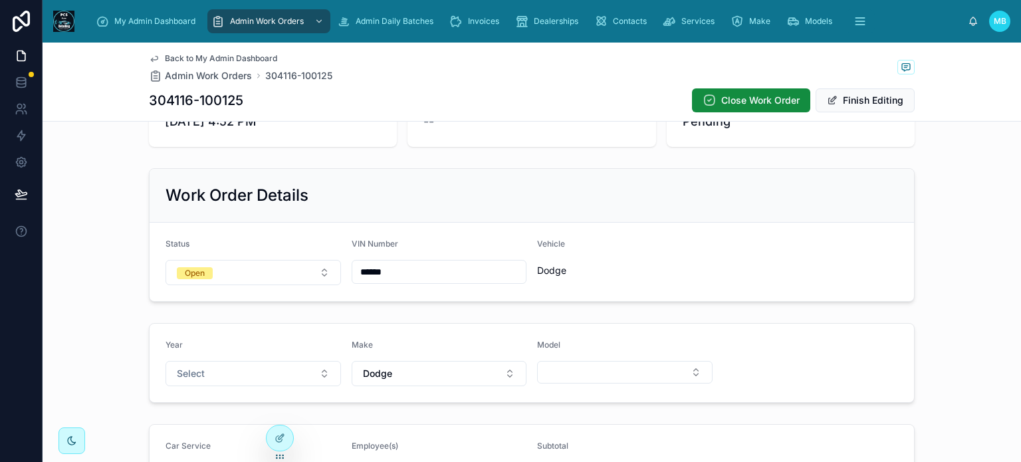
scroll to position [242, 0]
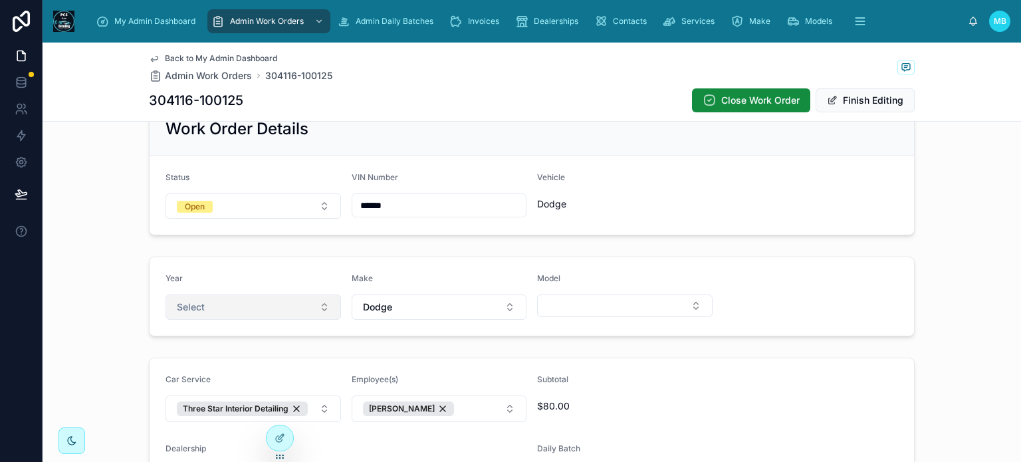
click at [232, 307] on button "Select" at bounding box center [254, 307] width 176 height 25
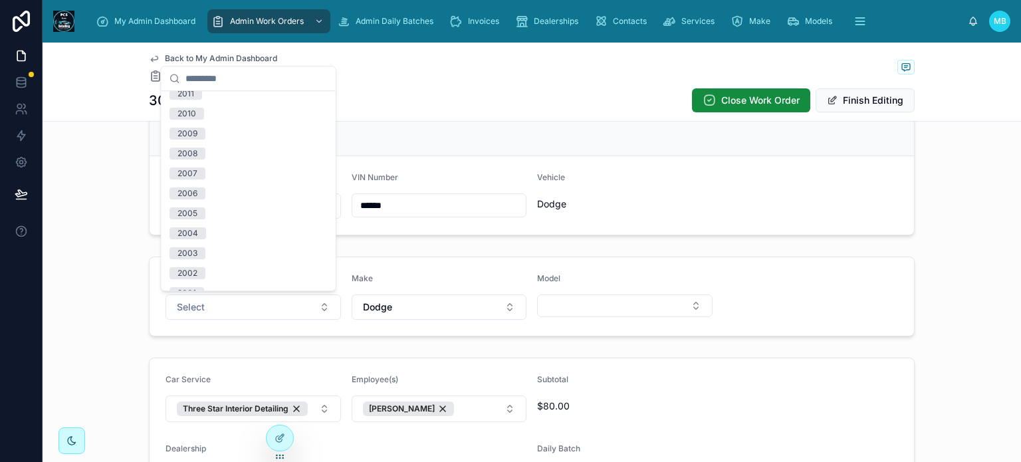
scroll to position [364, 0]
click at [209, 234] on div "2002" at bounding box center [248, 238] width 169 height 20
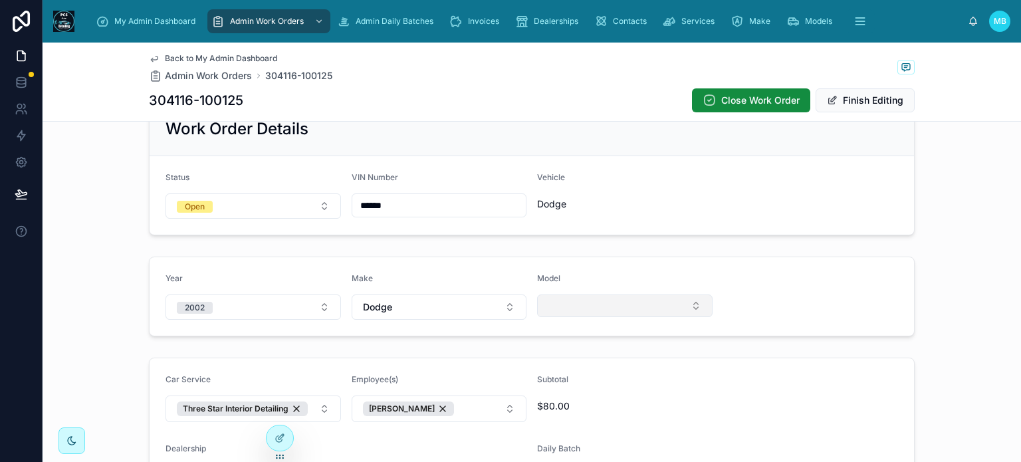
click at [559, 308] on button "Select Button" at bounding box center [625, 306] width 176 height 23
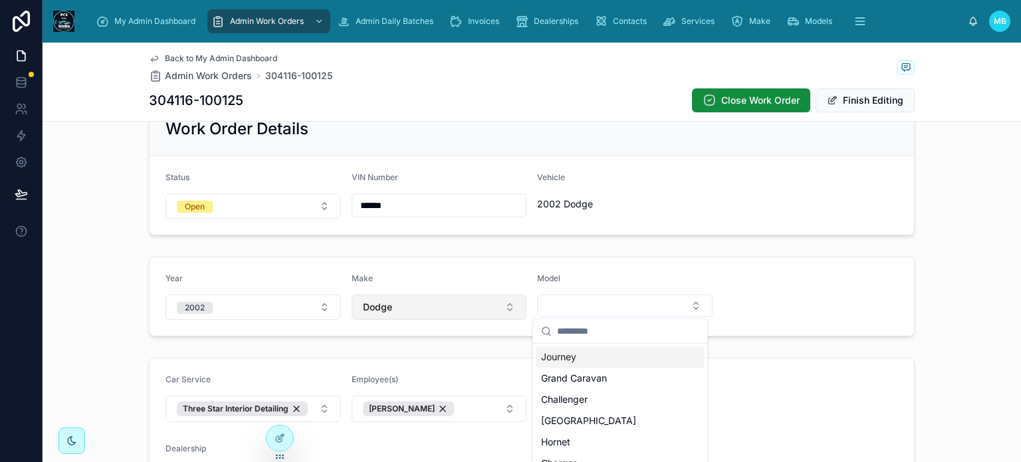
click at [414, 303] on button "Dodge" at bounding box center [440, 307] width 176 height 25
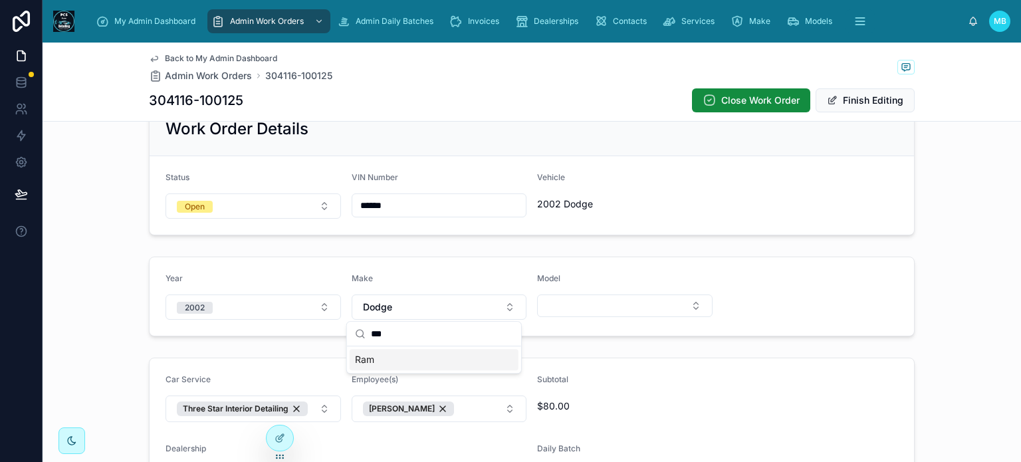
type input "***"
click at [366, 360] on span "Ram" at bounding box center [364, 359] width 19 height 13
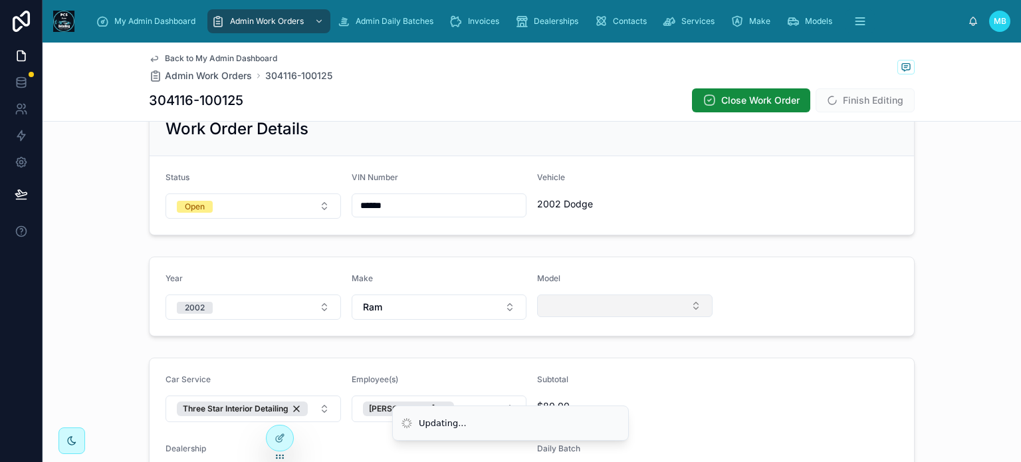
click at [561, 307] on button "Select Button" at bounding box center [625, 306] width 176 height 23
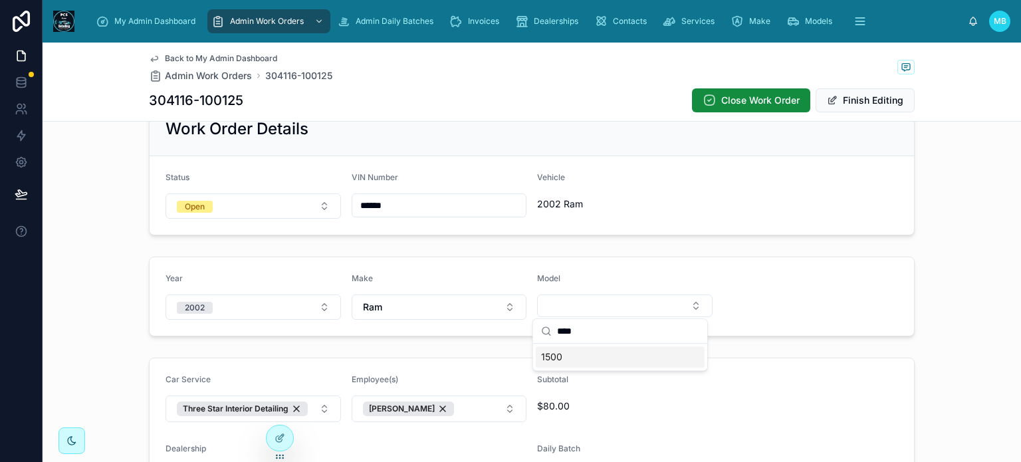
type input "****"
click at [548, 356] on span "1500" at bounding box center [551, 356] width 21 height 13
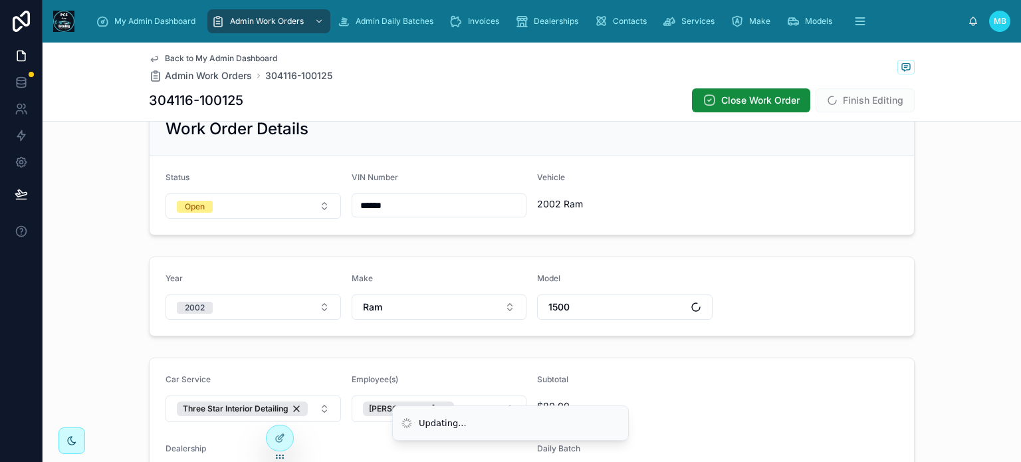
click at [851, 388] on form "Car Service Three Star Interior Detailing Employee(s) Sandro Meira Subtotal $80…" at bounding box center [532, 432] width 765 height 148
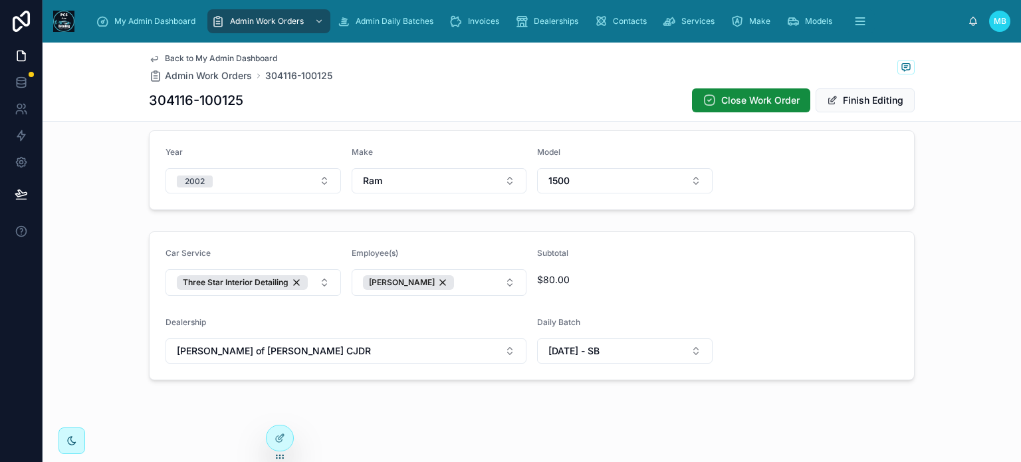
scroll to position [375, 0]
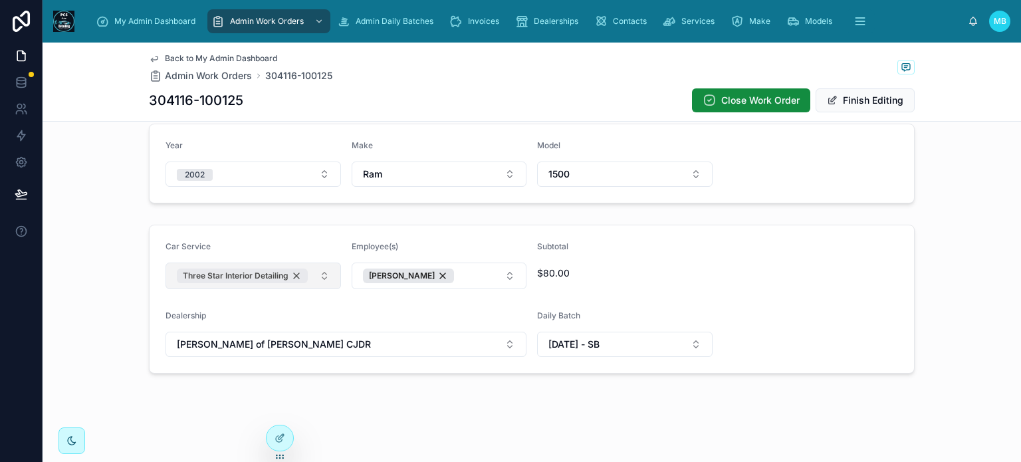
click at [294, 275] on div "Three Star Interior Detailing" at bounding box center [242, 276] width 131 height 15
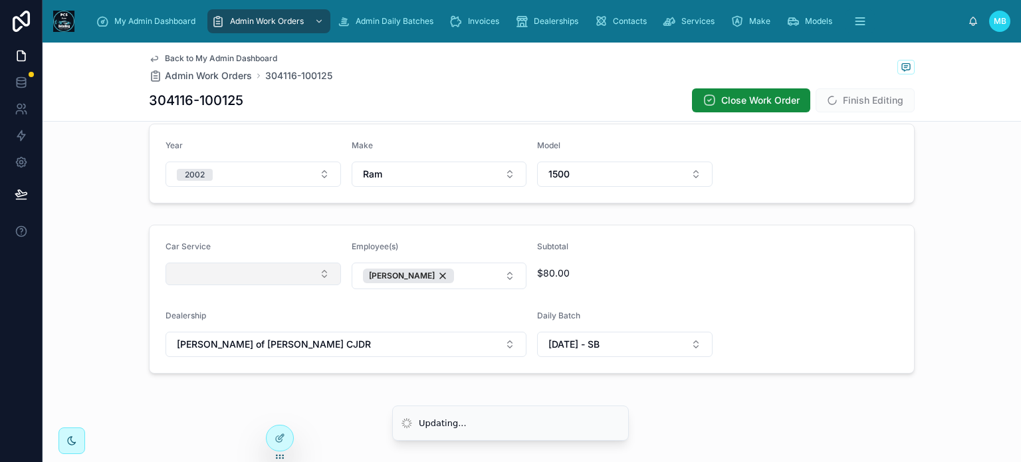
click at [233, 275] on button "Select Button" at bounding box center [254, 274] width 176 height 23
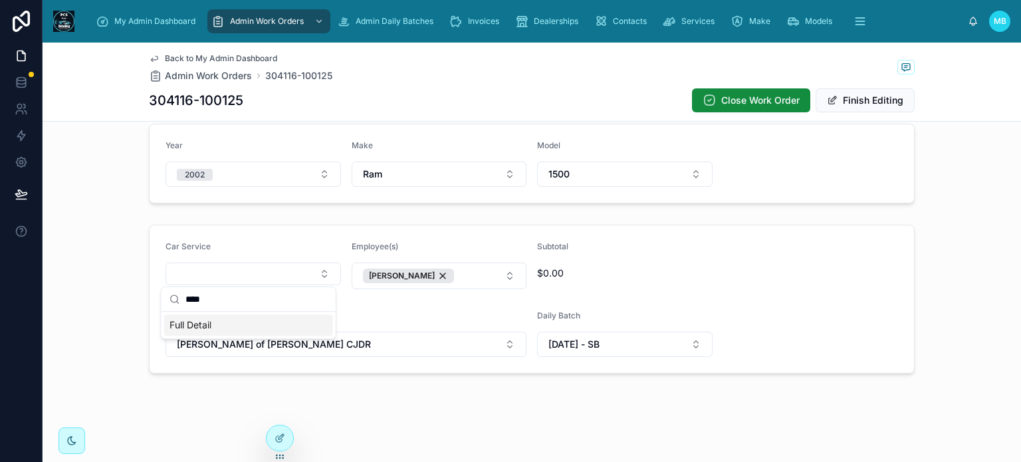
type input "****"
click at [191, 325] on span "Full Detail" at bounding box center [191, 325] width 42 height 13
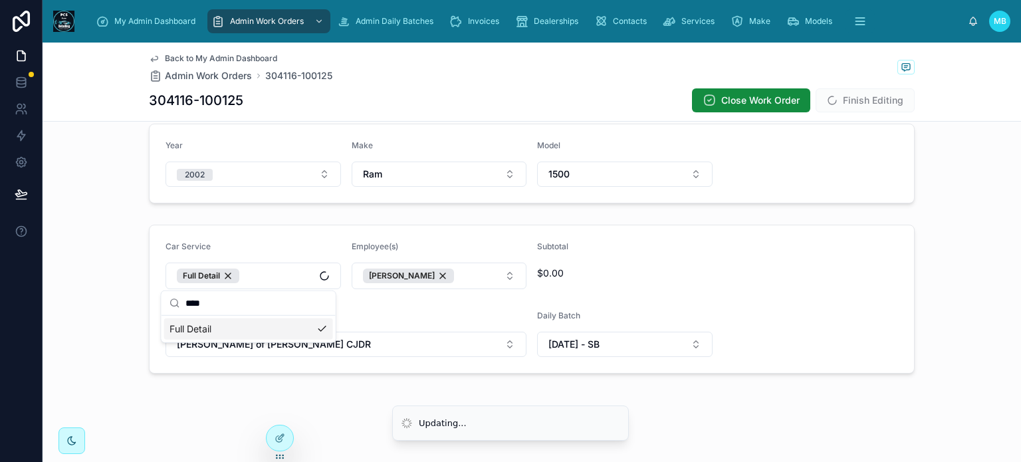
click at [856, 286] on form "Car Service Full Detail Employee(s) Sandro Meira Subtotal $0.00 Dealership Step…" at bounding box center [532, 299] width 765 height 148
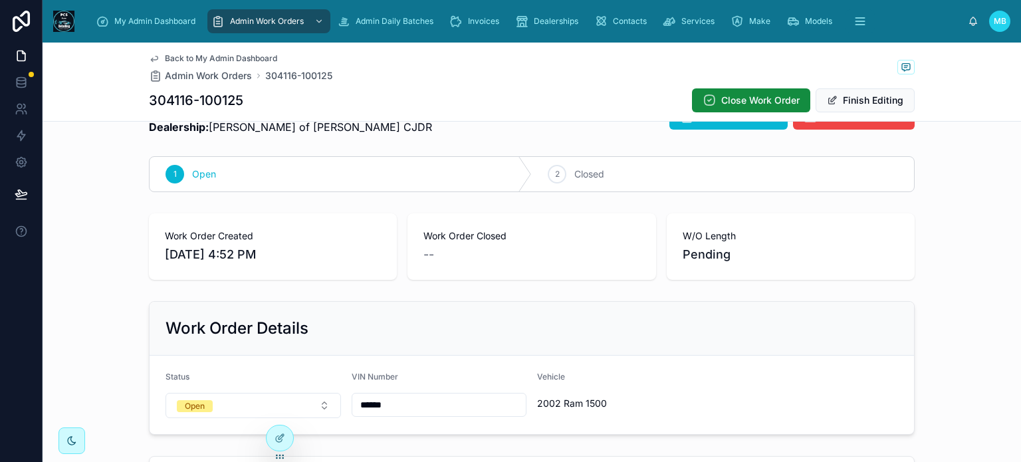
scroll to position [0, 0]
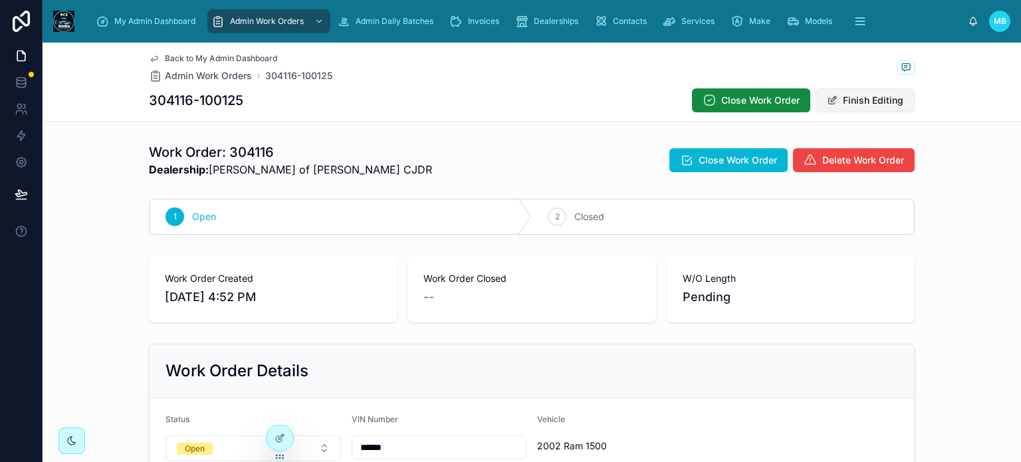
click at [845, 98] on button "Finish Editing" at bounding box center [865, 100] width 99 height 24
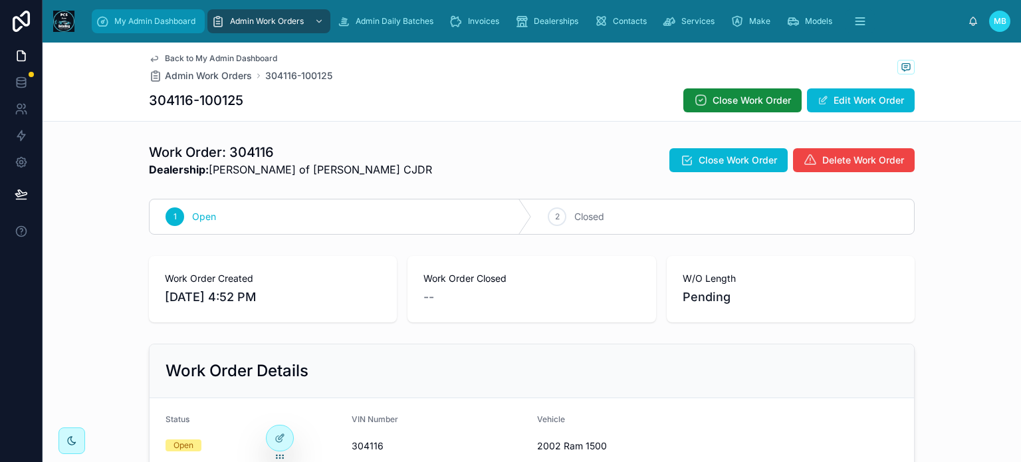
click at [114, 28] on div "My Admin Dashboard" at bounding box center [148, 21] width 105 height 21
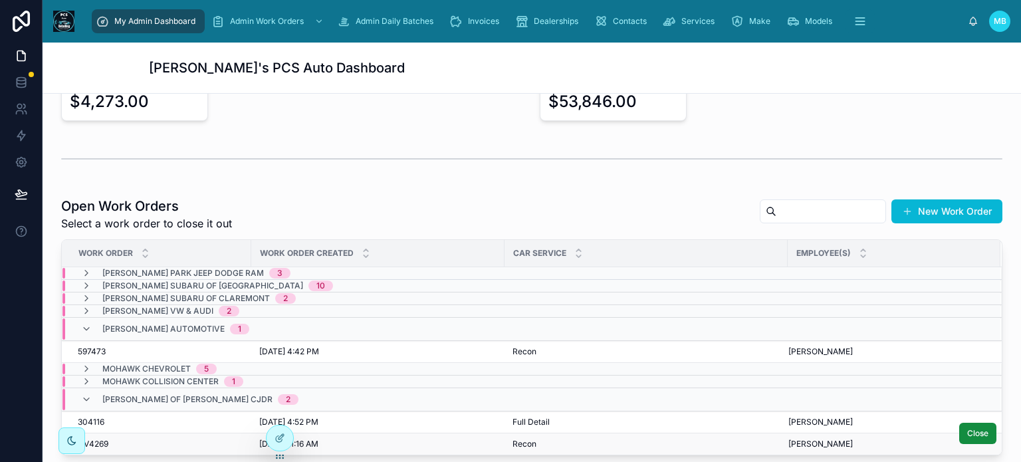
scroll to position [399, 0]
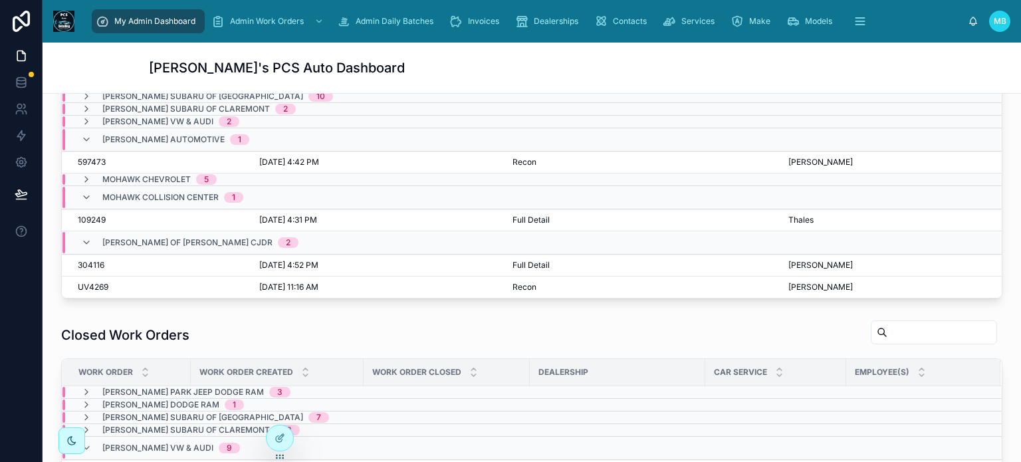
click at [85, 192] on icon at bounding box center [86, 197] width 11 height 11
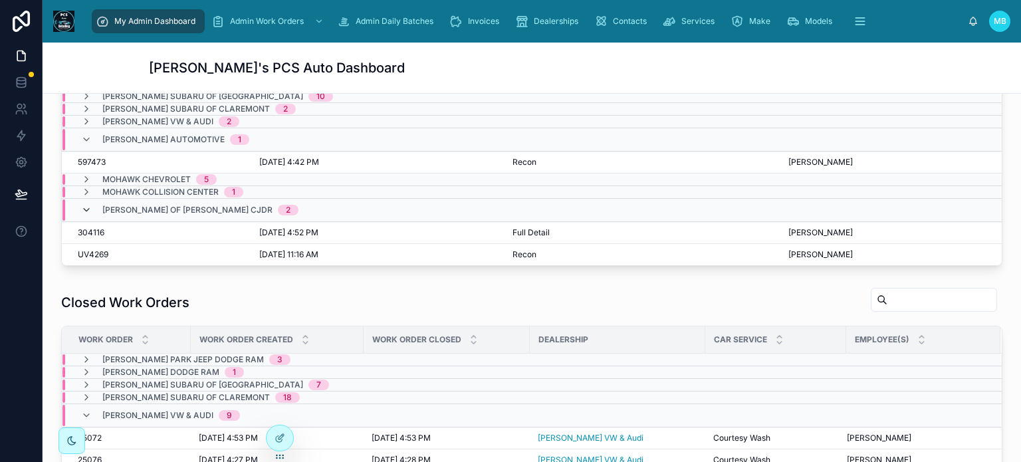
click at [86, 207] on icon at bounding box center [86, 210] width 11 height 11
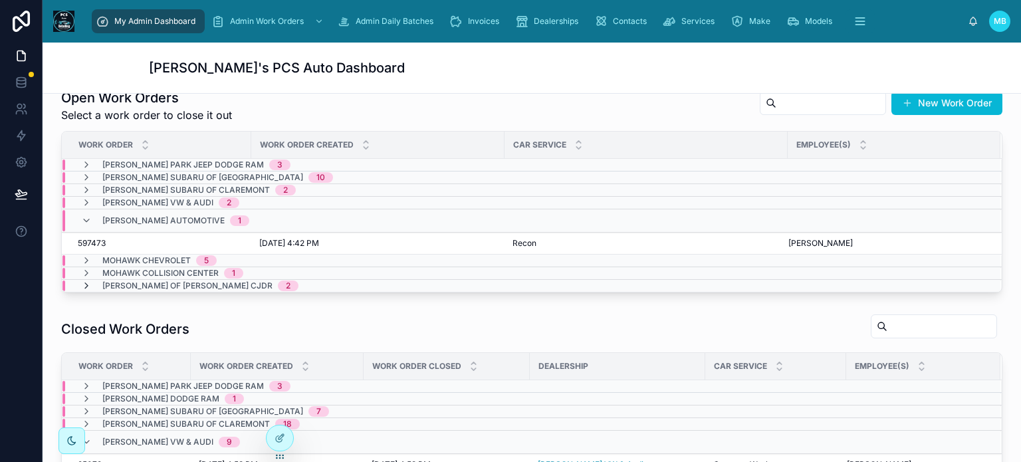
scroll to position [266, 0]
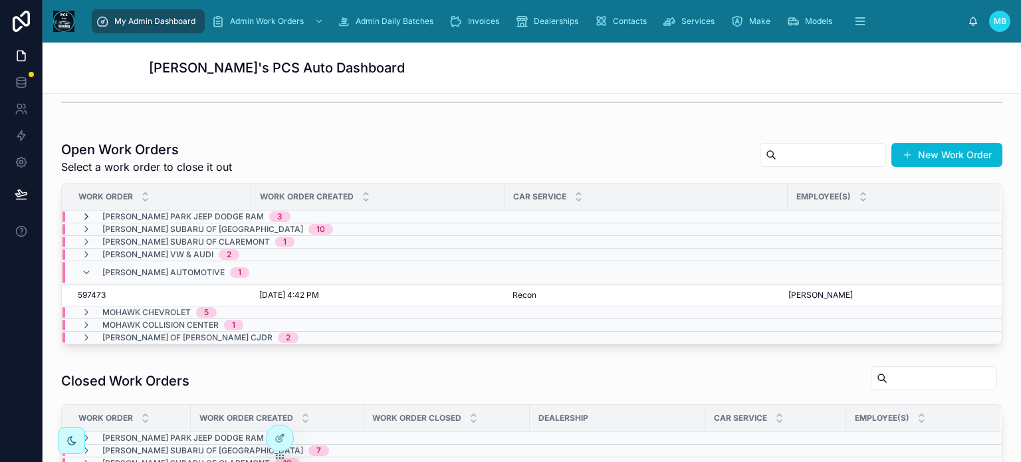
click at [85, 215] on icon at bounding box center [86, 216] width 11 height 11
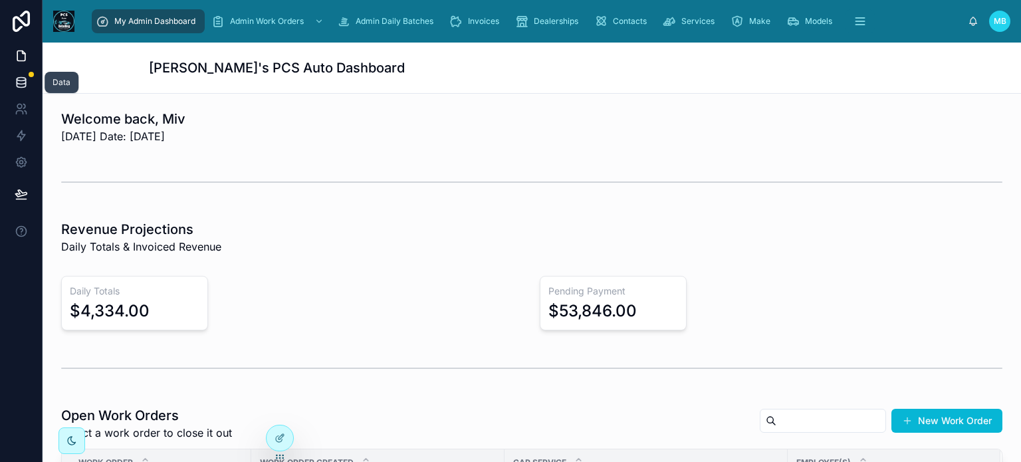
click at [29, 76] on div at bounding box center [31, 74] width 5 height 5
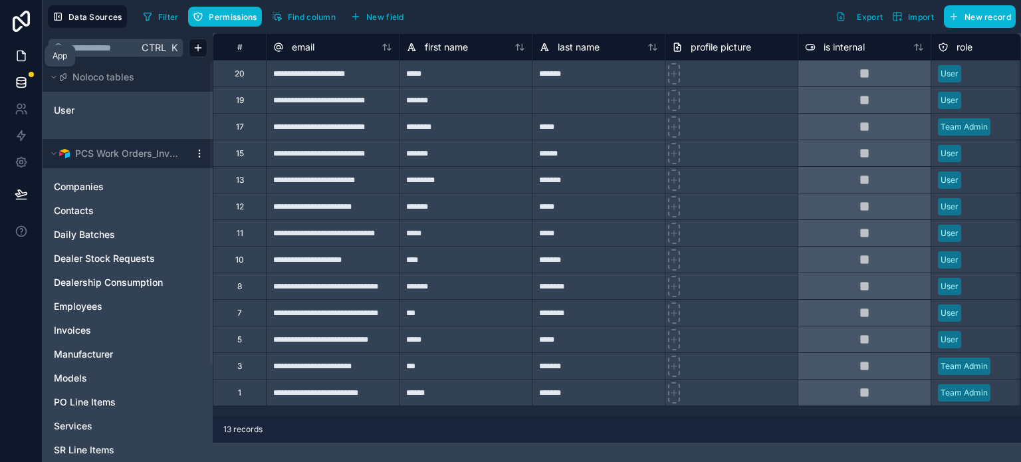
click at [21, 58] on icon at bounding box center [21, 55] width 13 height 13
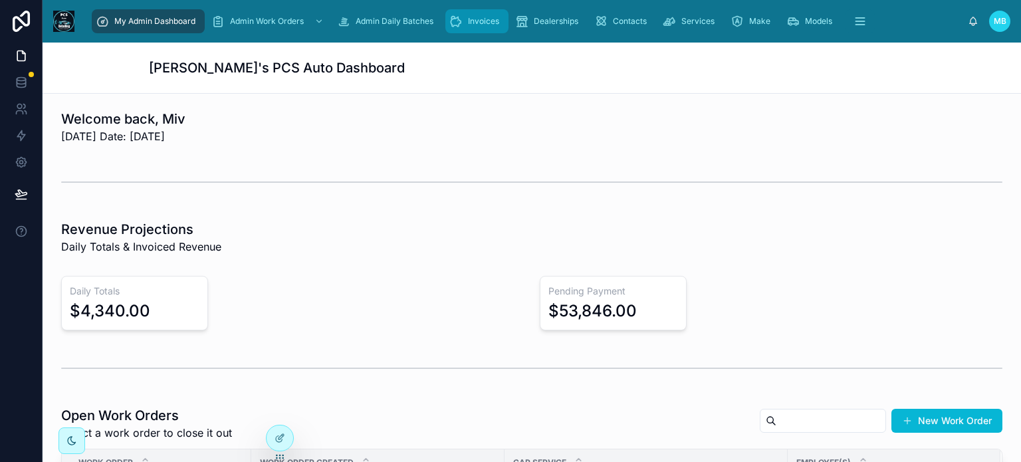
click at [456, 21] on icon "scrollable content" at bounding box center [456, 21] width 13 height 13
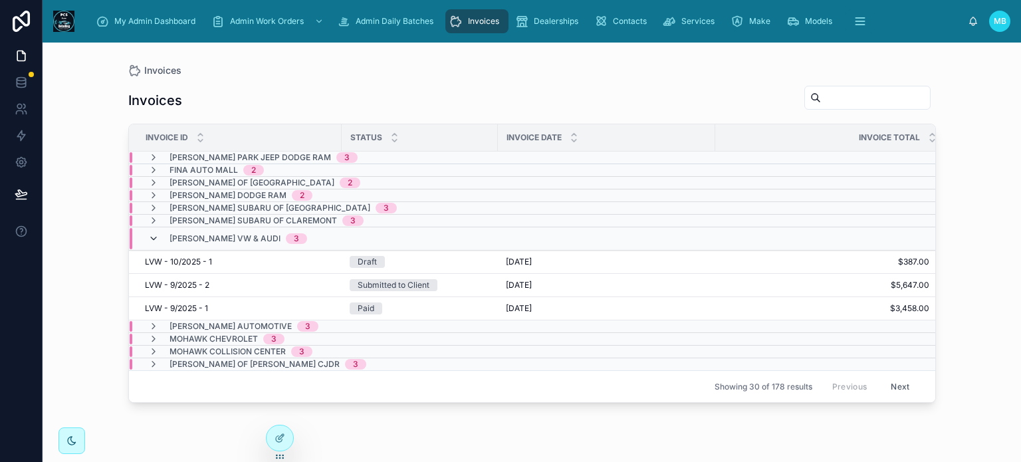
click at [155, 239] on icon at bounding box center [153, 238] width 11 height 11
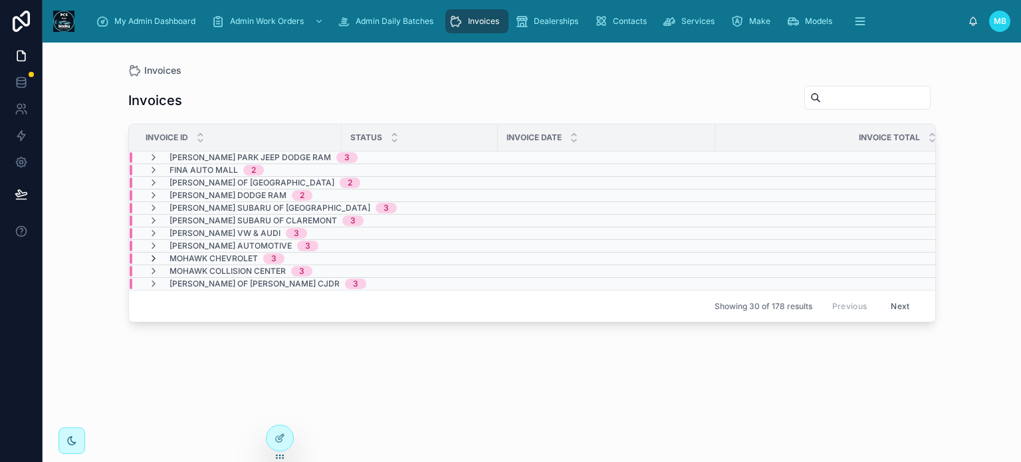
click at [154, 258] on icon at bounding box center [153, 258] width 11 height 11
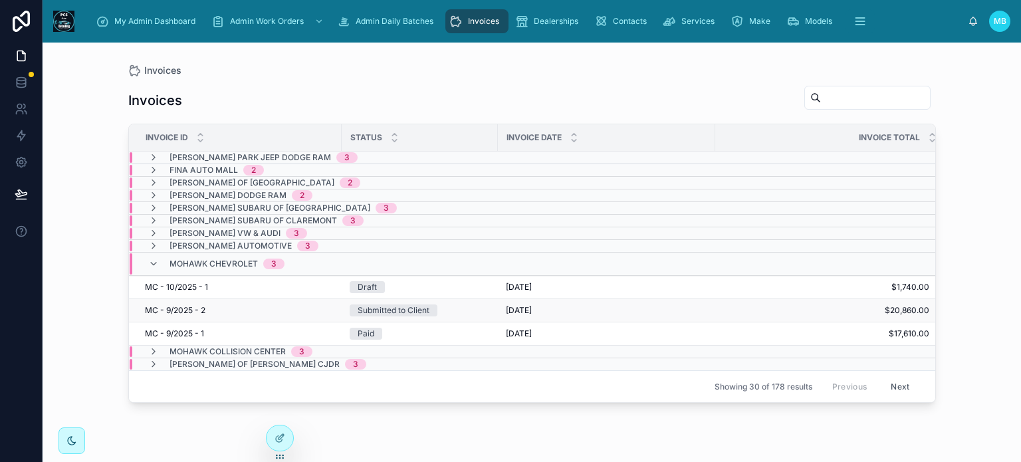
click at [383, 311] on div "Submitted to Client" at bounding box center [394, 311] width 72 height 12
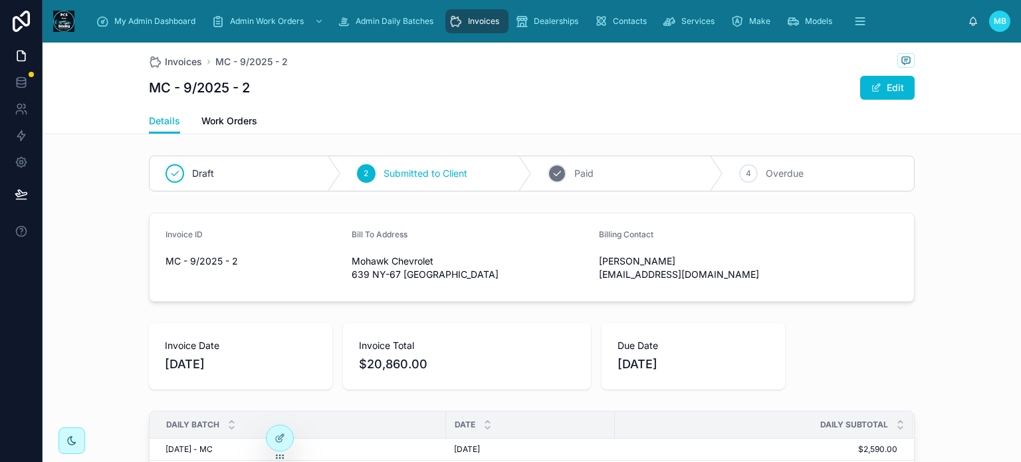
click at [557, 179] on div "3" at bounding box center [557, 173] width 19 height 19
click at [481, 27] on div "Invoices" at bounding box center [477, 21] width 55 height 21
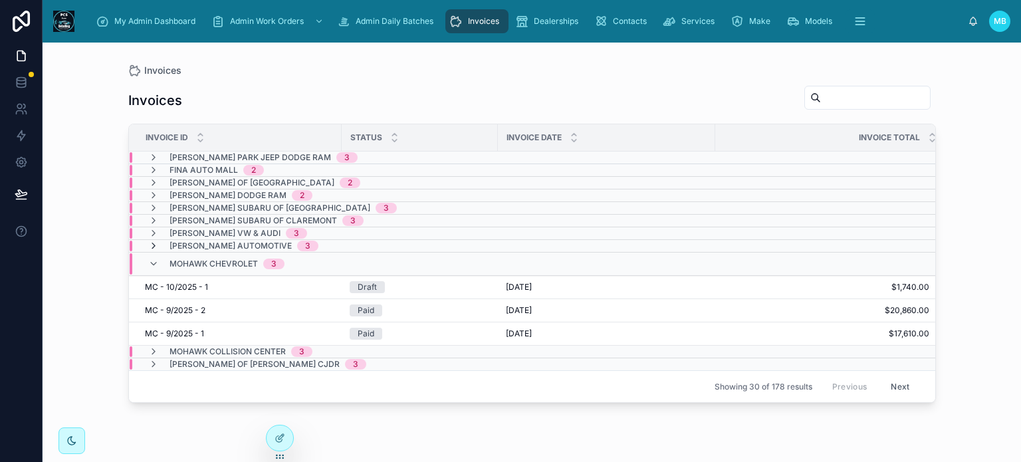
click at [152, 246] on icon at bounding box center [153, 246] width 11 height 11
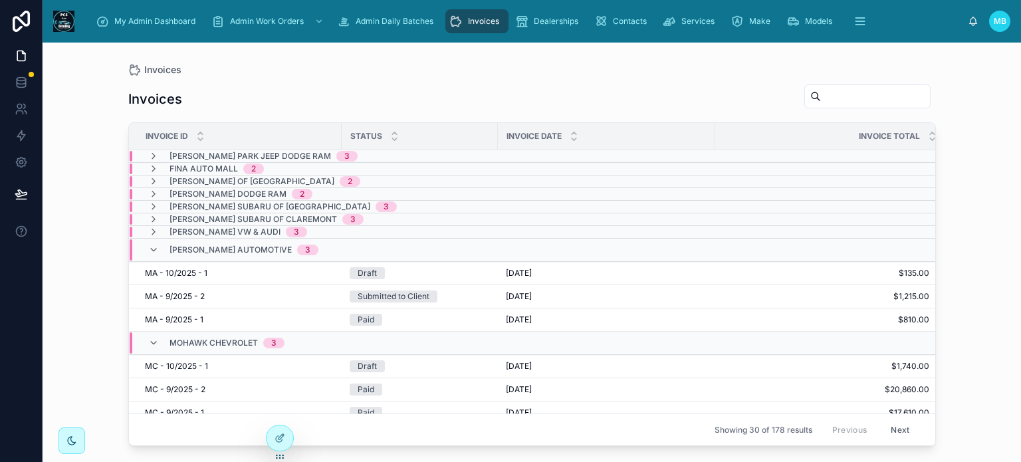
click at [152, 246] on icon at bounding box center [153, 250] width 11 height 11
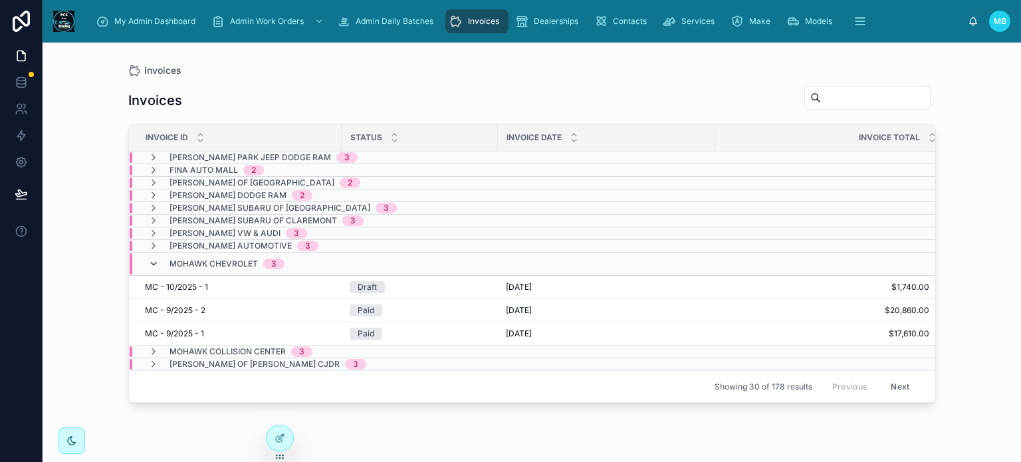
click at [154, 263] on icon at bounding box center [153, 264] width 11 height 11
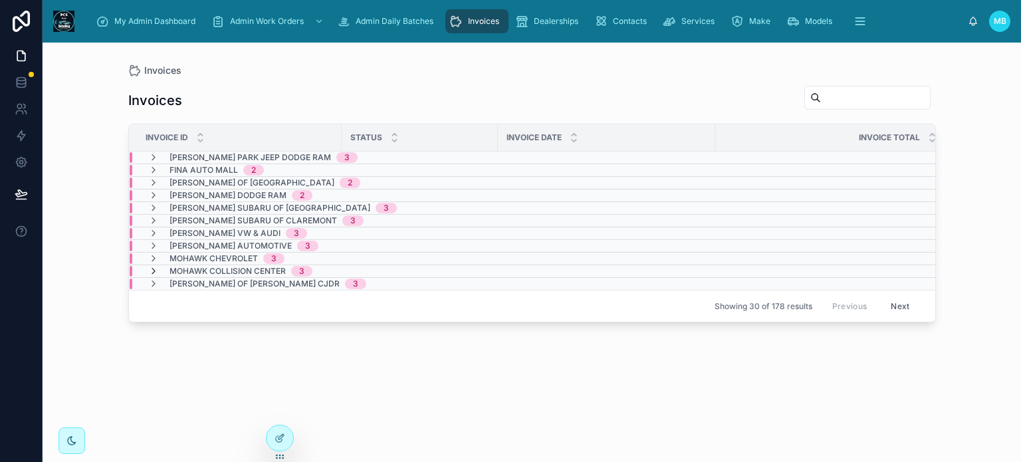
click at [154, 269] on icon at bounding box center [153, 271] width 11 height 11
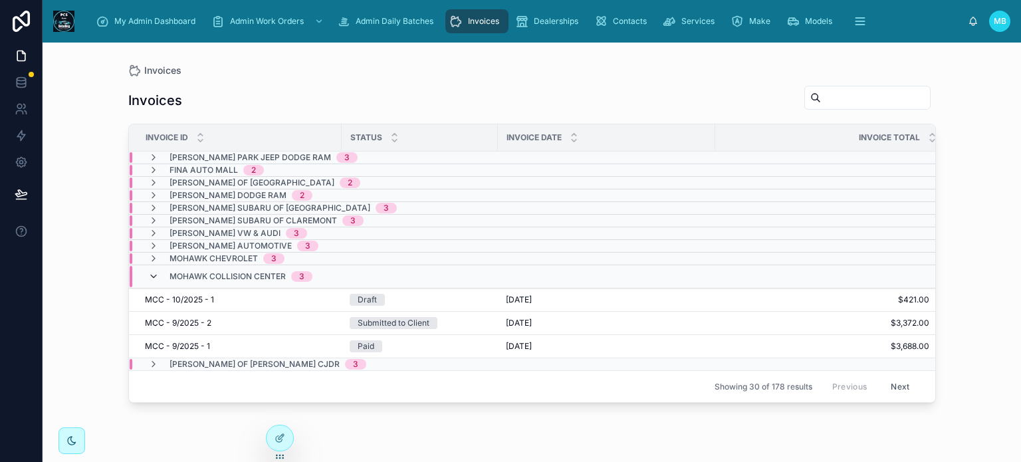
click at [153, 274] on icon at bounding box center [153, 276] width 11 height 11
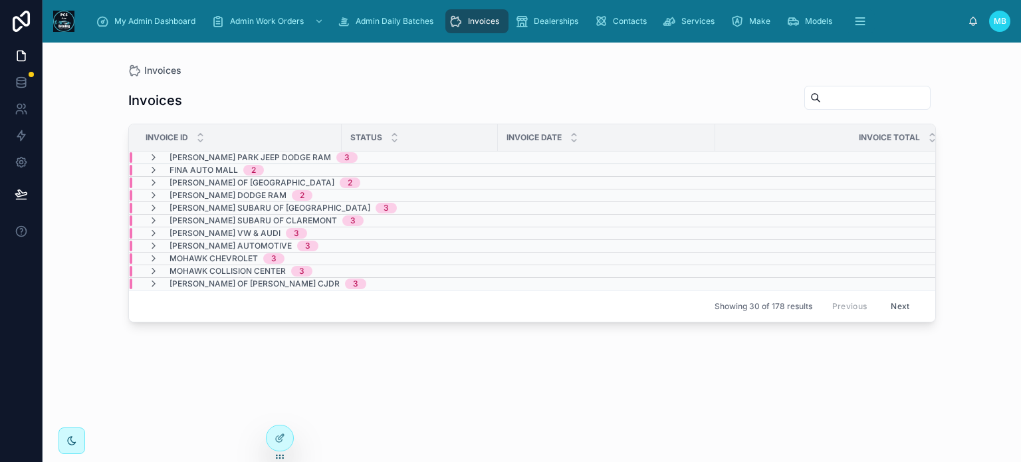
click at [160, 157] on div "[PERSON_NAME] Park Jeep Dodge Ram 3" at bounding box center [252, 157] width 209 height 11
